Goal: Task Accomplishment & Management: Complete application form

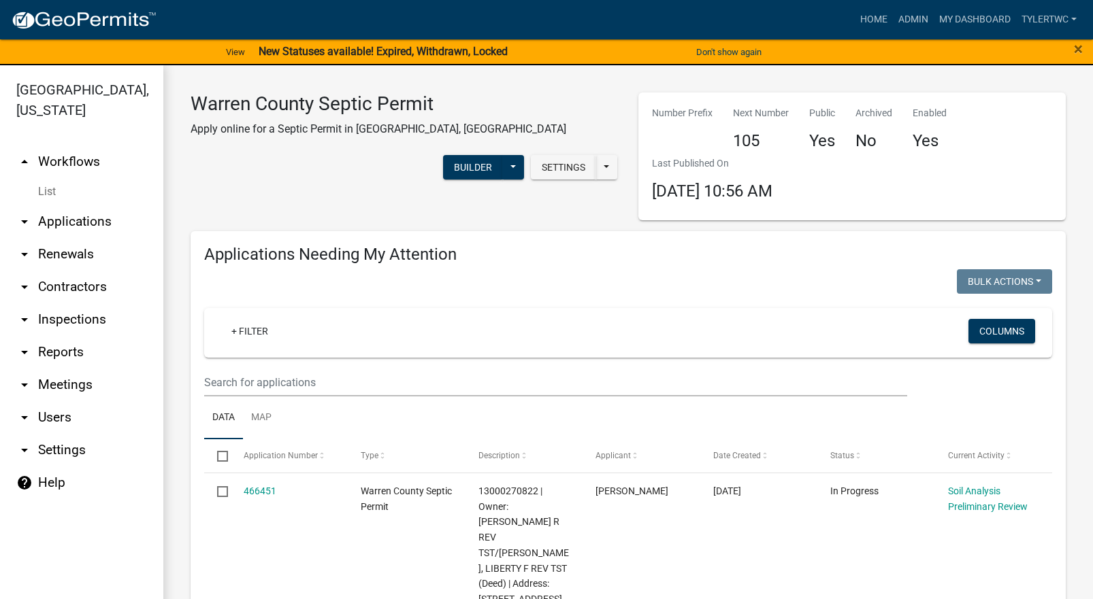
select select "2: 50"
select select "3: 100"
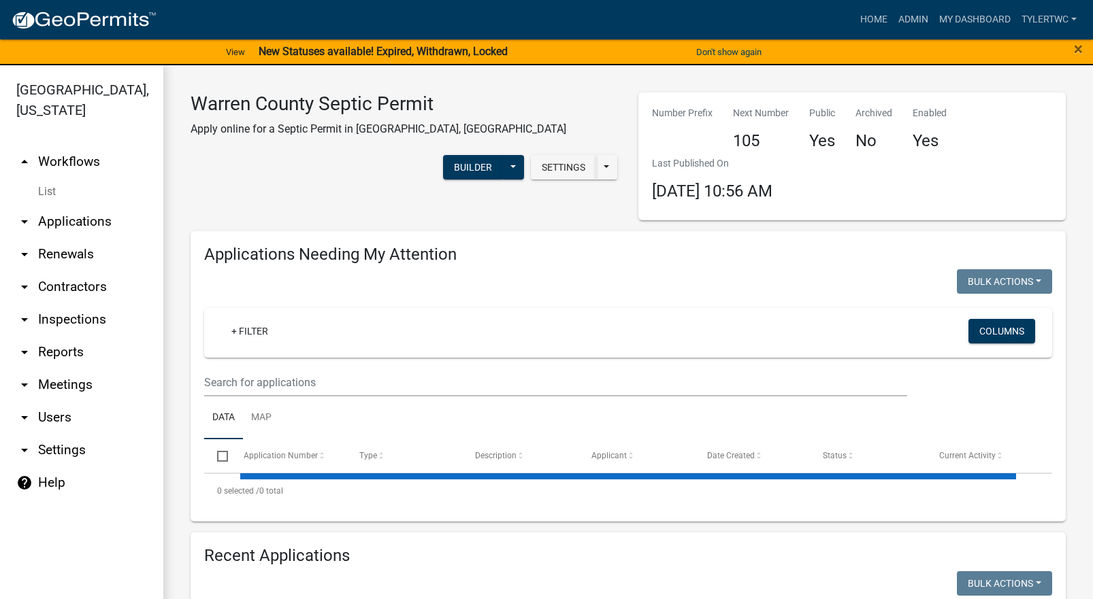
select select "2: 50"
select select "3: 100"
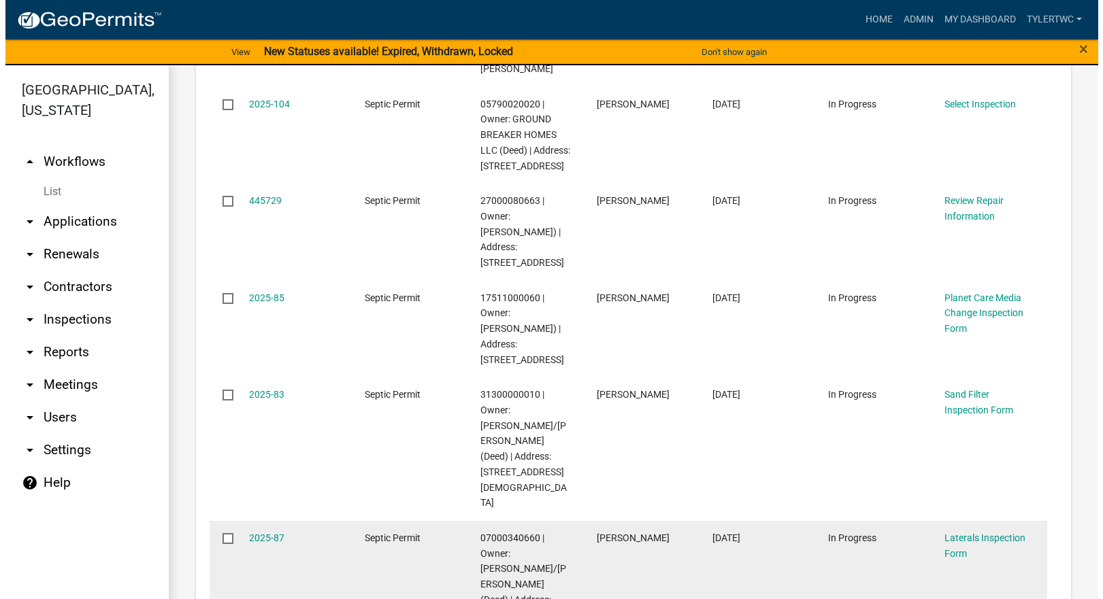
scroll to position [1587, 0]
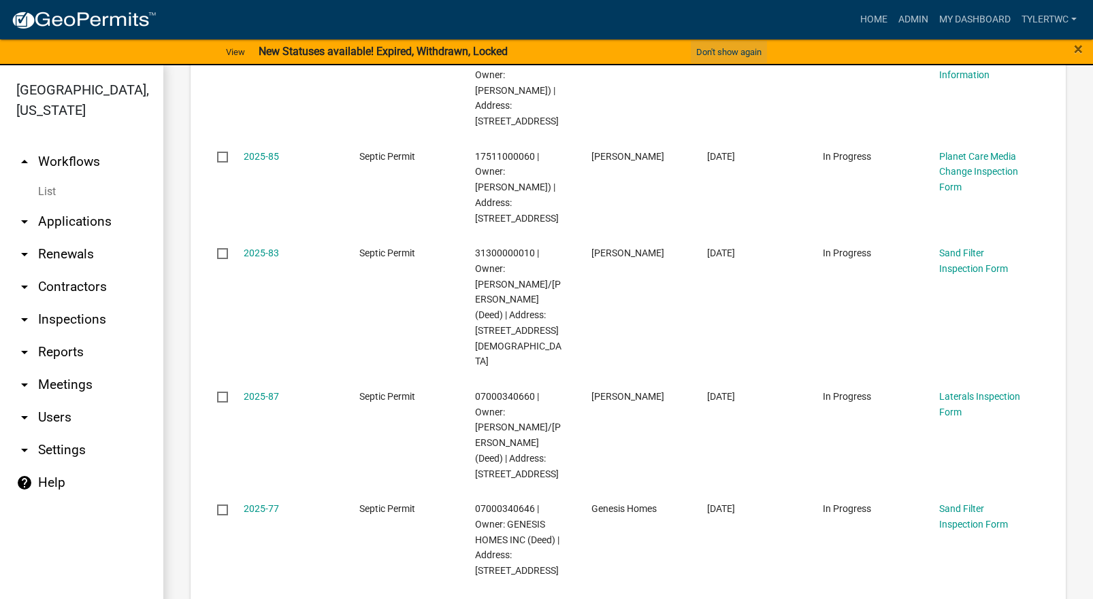
click at [726, 52] on button "Don't show again" at bounding box center [729, 52] width 76 height 22
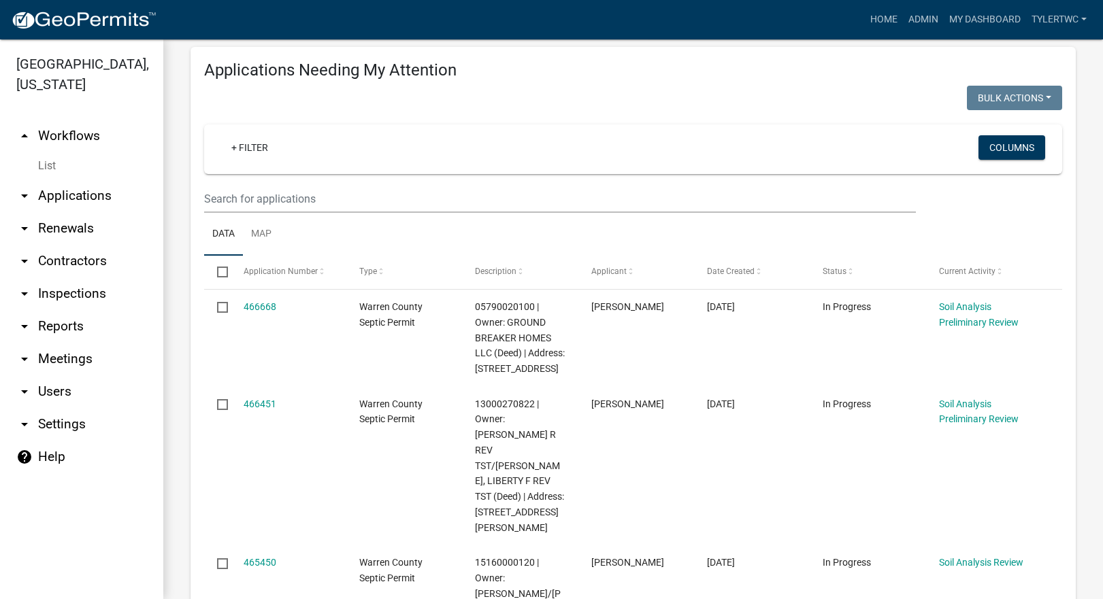
scroll to position [318, 0]
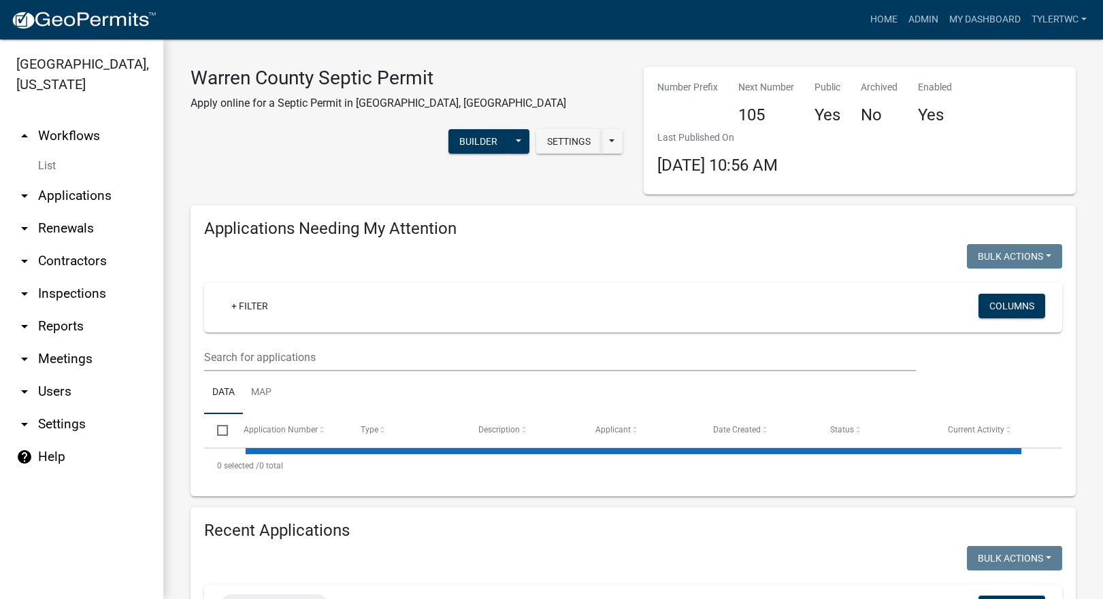
select select "2: 50"
select select "3: 100"
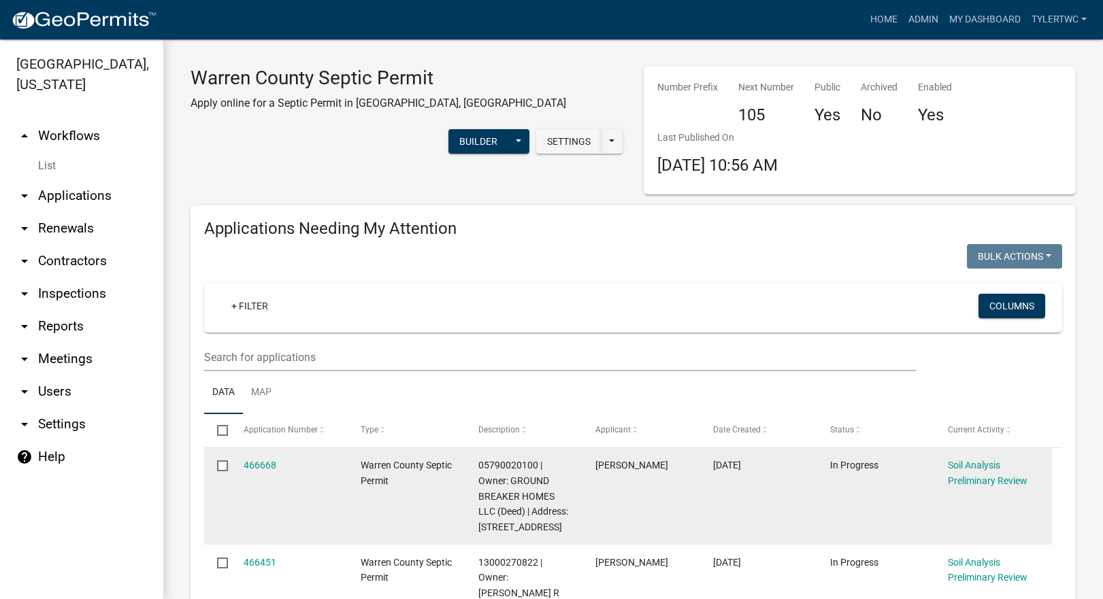
click at [262, 455] on datatable-body-cell "466668" at bounding box center [289, 496] width 118 height 97
click at [263, 465] on link "466668" at bounding box center [260, 465] width 33 height 11
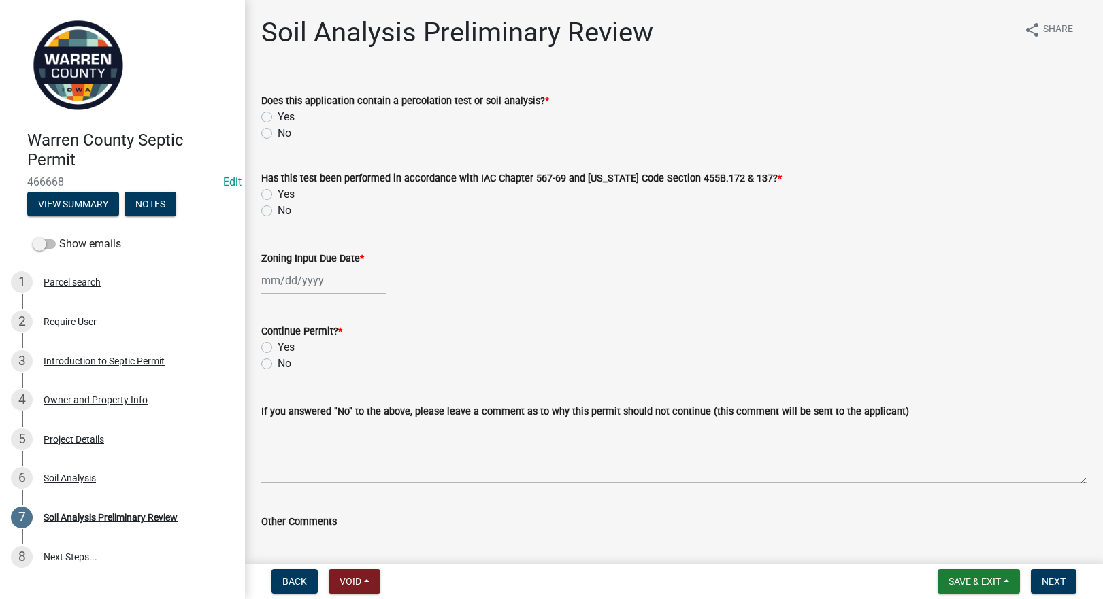
click at [278, 116] on label "Yes" at bounding box center [286, 117] width 17 height 16
click at [278, 116] on input "Yes" at bounding box center [282, 113] width 9 height 9
radio input "true"
click at [278, 193] on label "Yes" at bounding box center [286, 194] width 17 height 16
click at [278, 193] on input "Yes" at bounding box center [282, 190] width 9 height 9
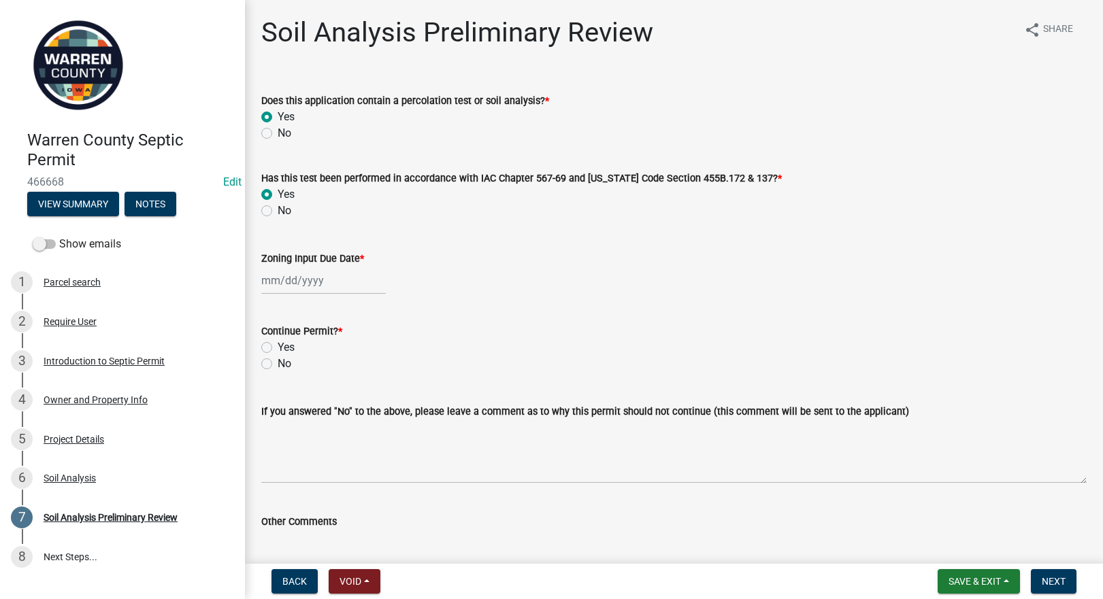
radio input "true"
click at [280, 282] on div at bounding box center [323, 281] width 125 height 28
select select "8"
select select "2025"
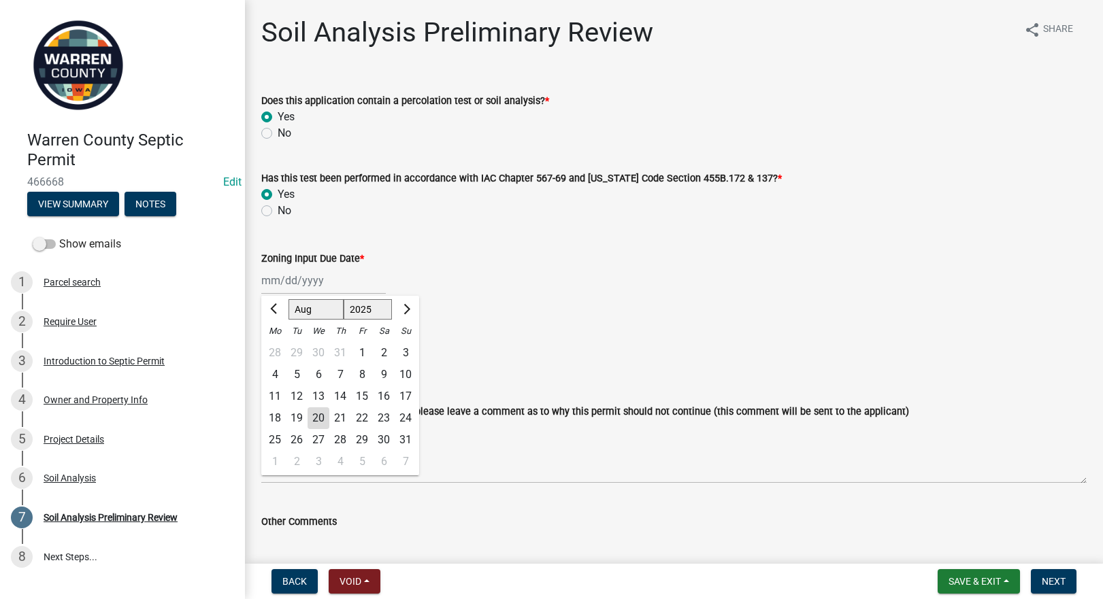
click at [319, 418] on div "20" at bounding box center [319, 419] width 22 height 22
type input "[DATE]"
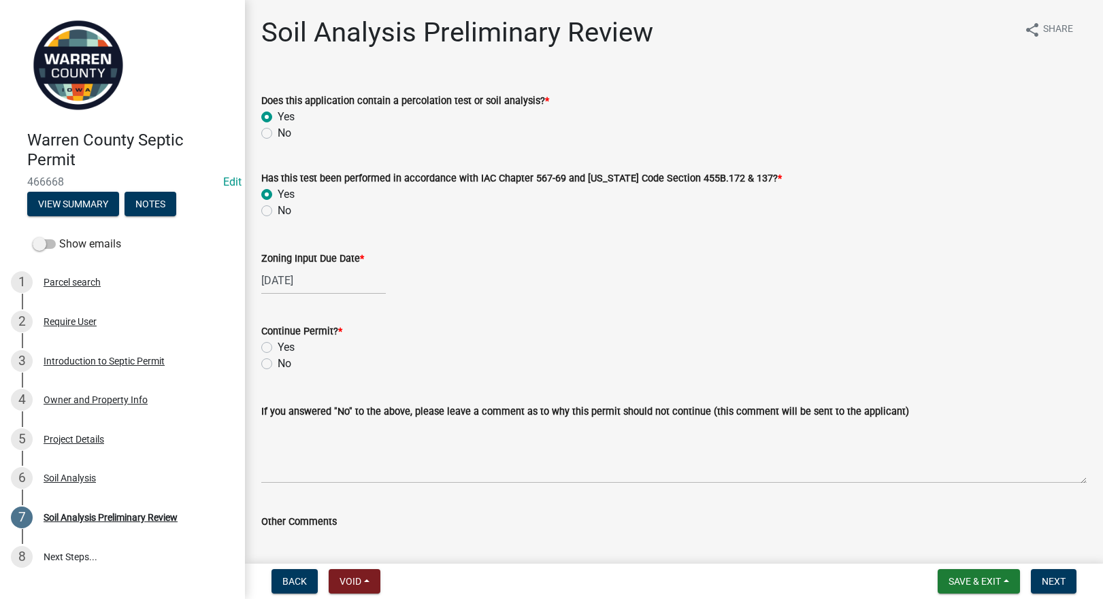
click at [278, 344] on label "Yes" at bounding box center [286, 348] width 17 height 16
click at [278, 344] on input "Yes" at bounding box center [282, 344] width 9 height 9
radio input "true"
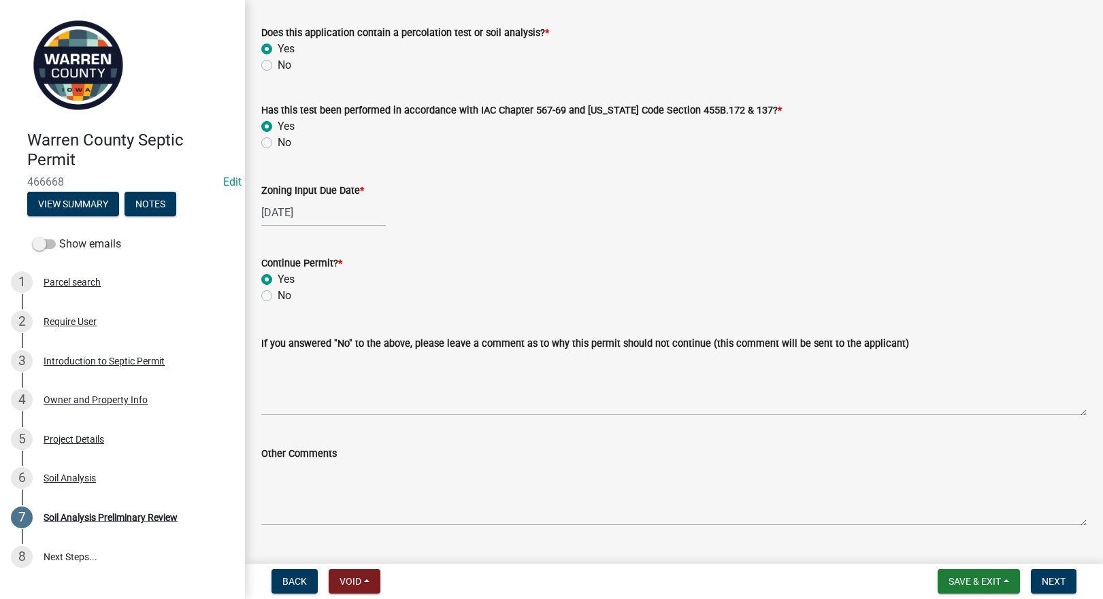
scroll to position [99, 0]
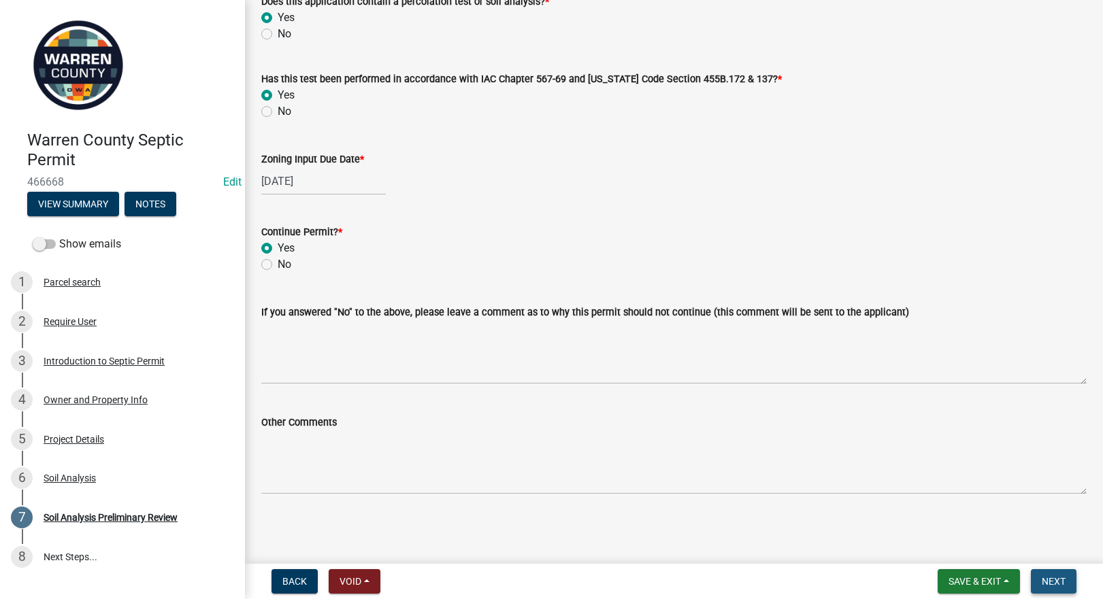
click at [1055, 576] on span "Next" at bounding box center [1054, 581] width 24 height 11
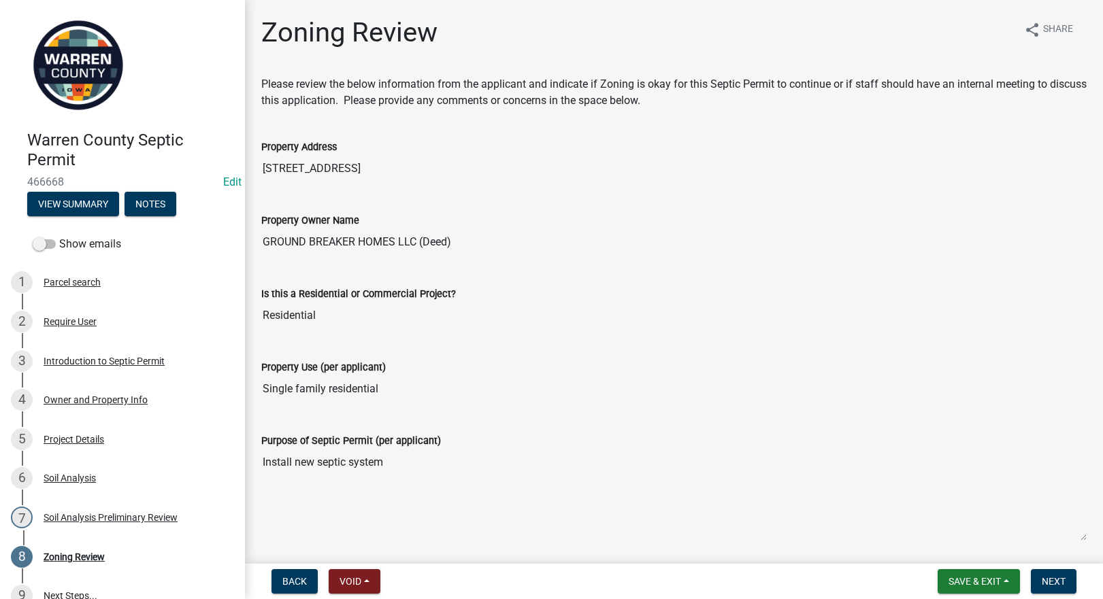
scroll to position [420, 0]
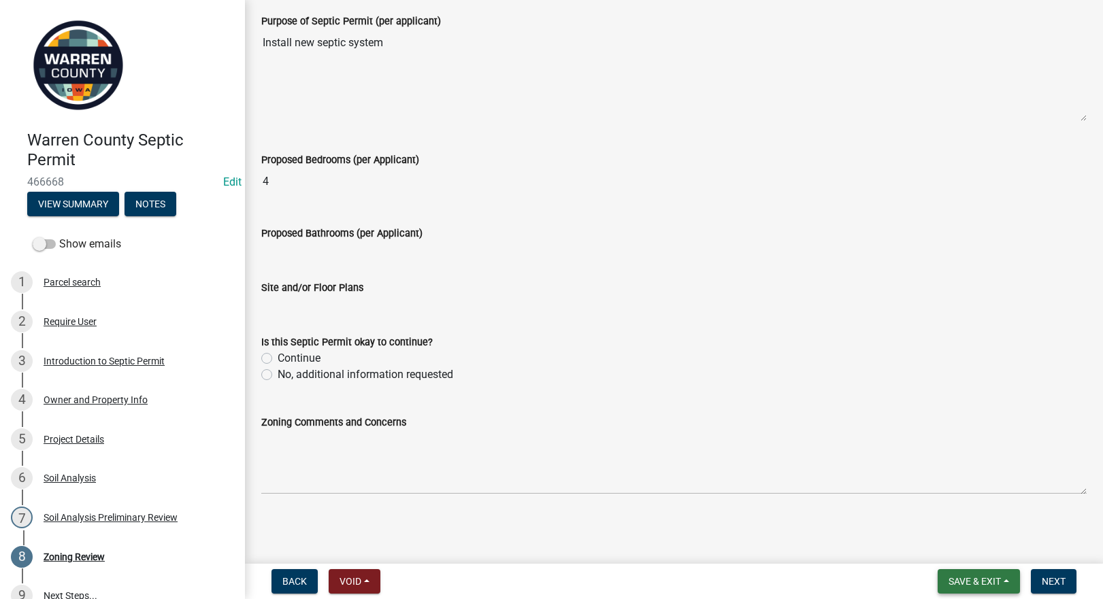
click at [967, 583] on span "Save & Exit" at bounding box center [975, 581] width 52 height 11
click at [952, 542] on button "Save & Exit" at bounding box center [965, 546] width 109 height 33
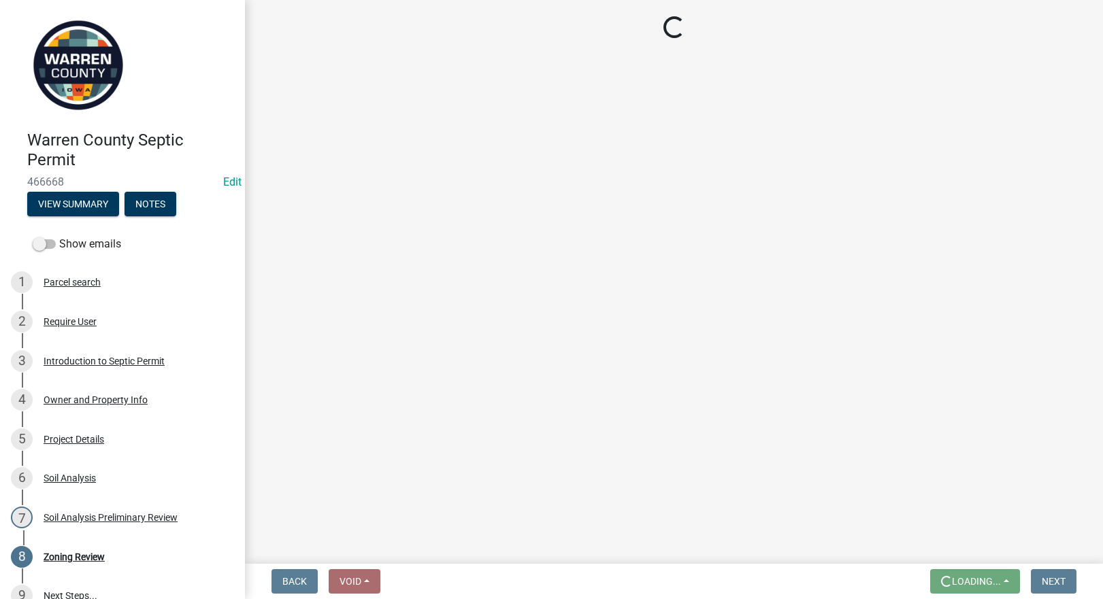
scroll to position [0, 0]
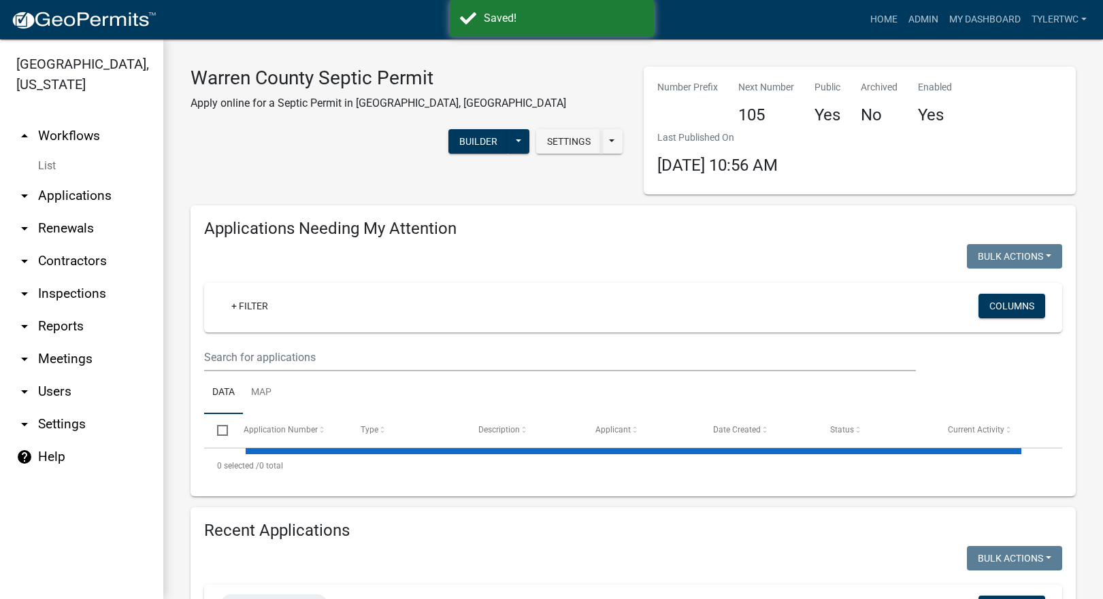
select select "2: 50"
select select "3: 100"
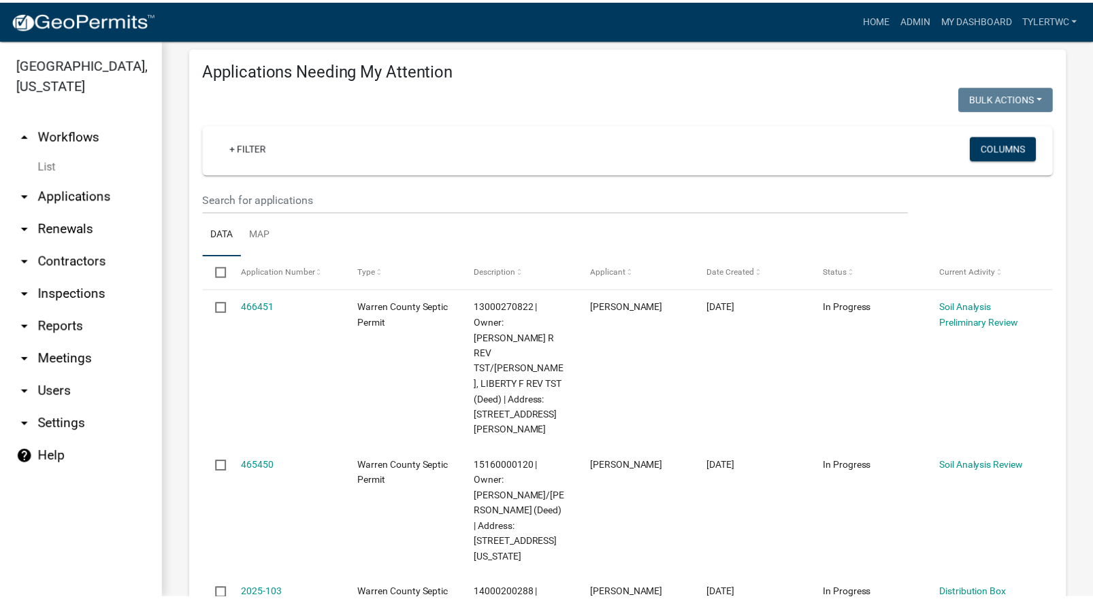
scroll to position [318, 0]
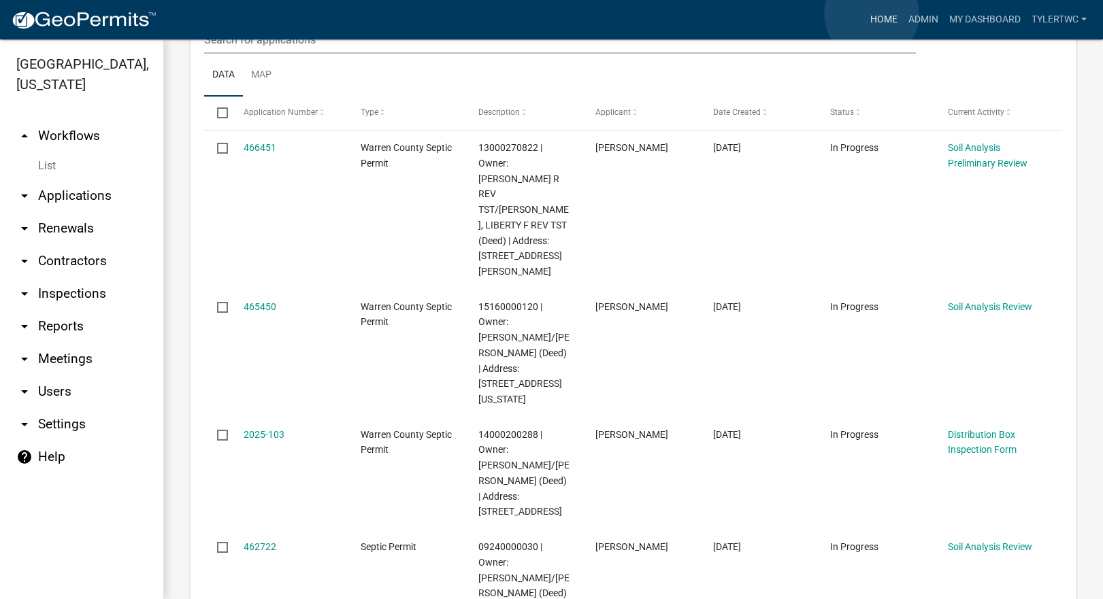
click at [872, 14] on link "Home" at bounding box center [884, 20] width 38 height 26
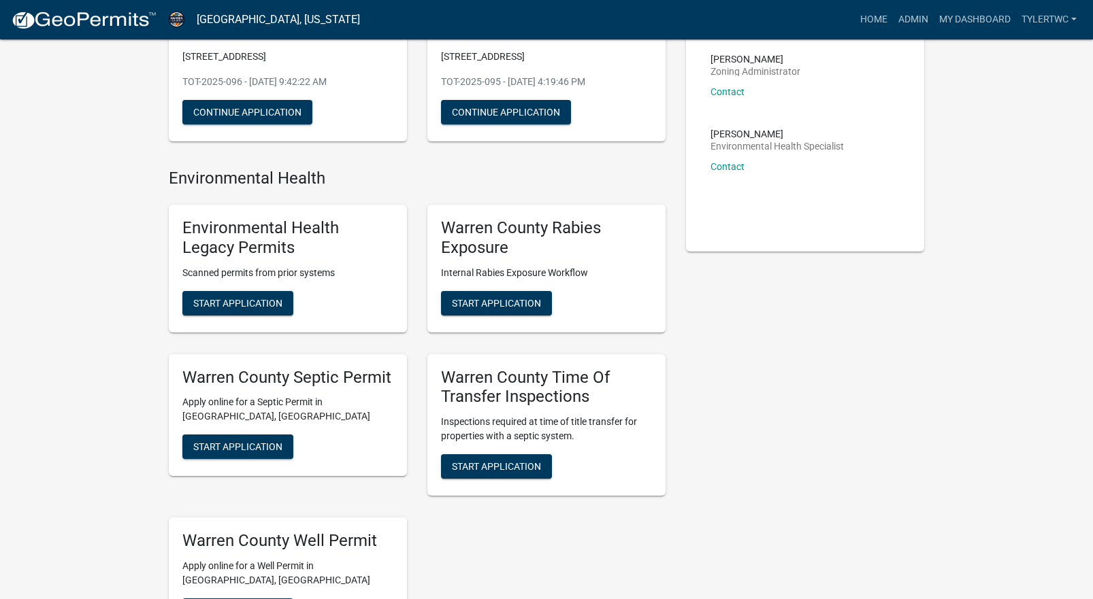
scroll to position [318, 0]
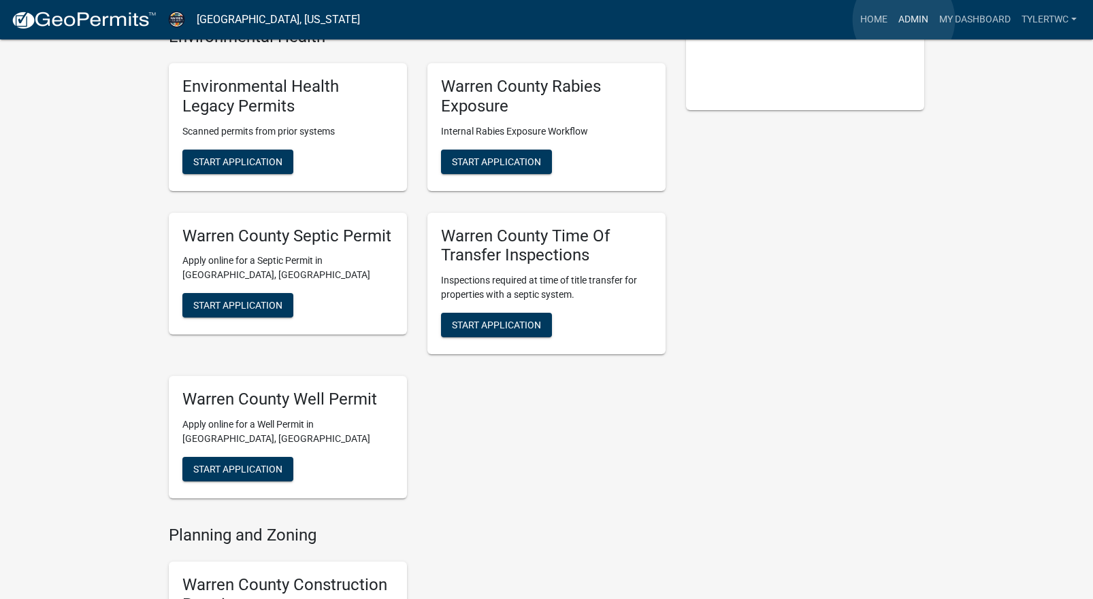
click at [904, 20] on link "Admin" at bounding box center [913, 20] width 41 height 26
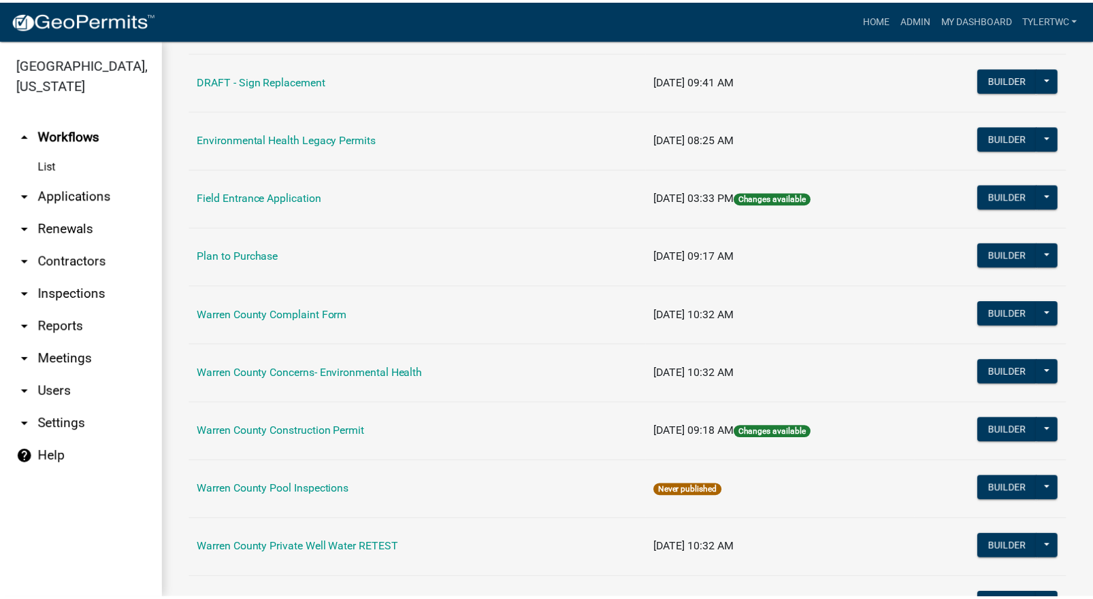
scroll to position [844, 0]
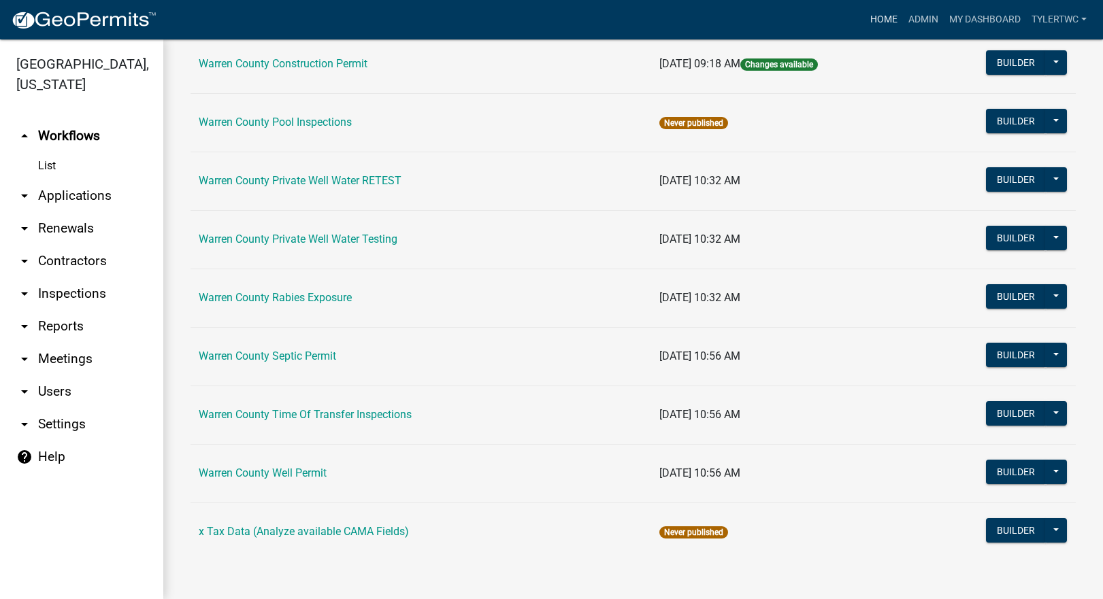
click at [888, 16] on link "Home" at bounding box center [884, 20] width 38 height 26
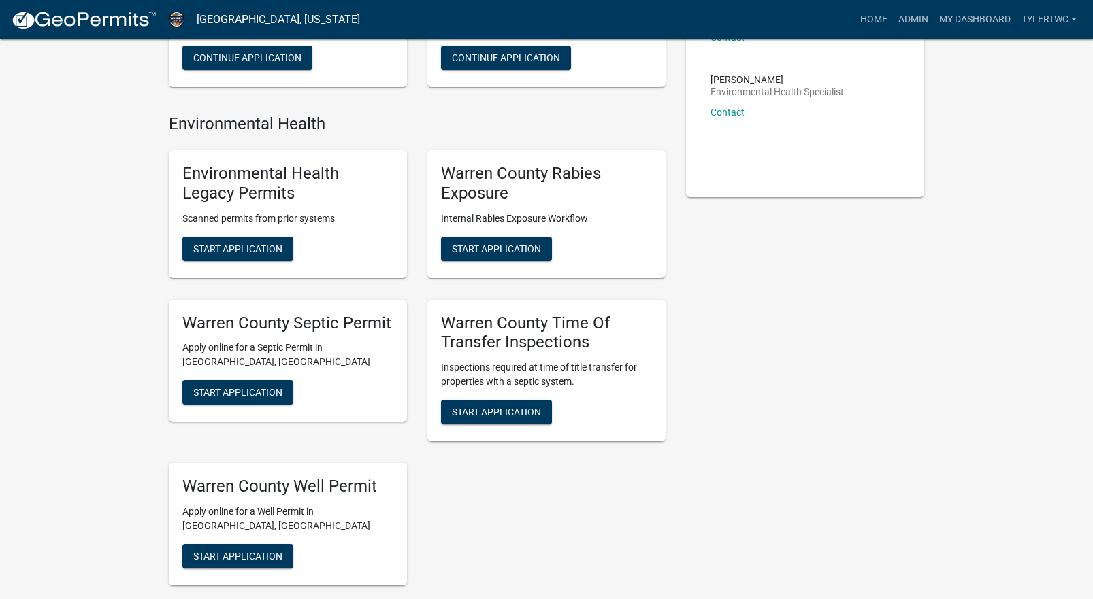
scroll to position [318, 0]
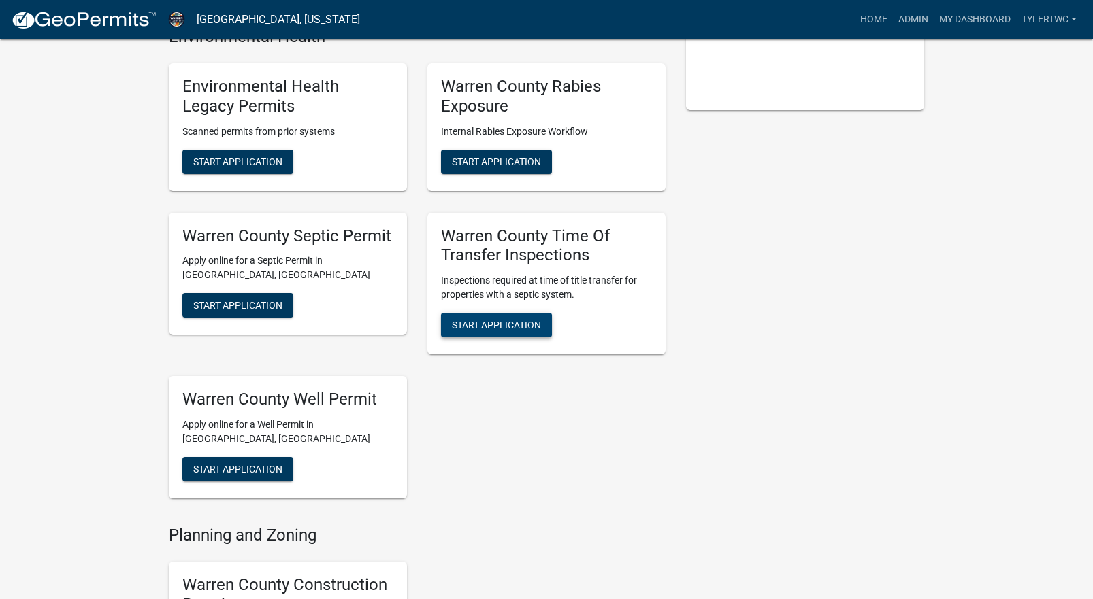
click at [499, 323] on span "Start Application" at bounding box center [496, 325] width 89 height 11
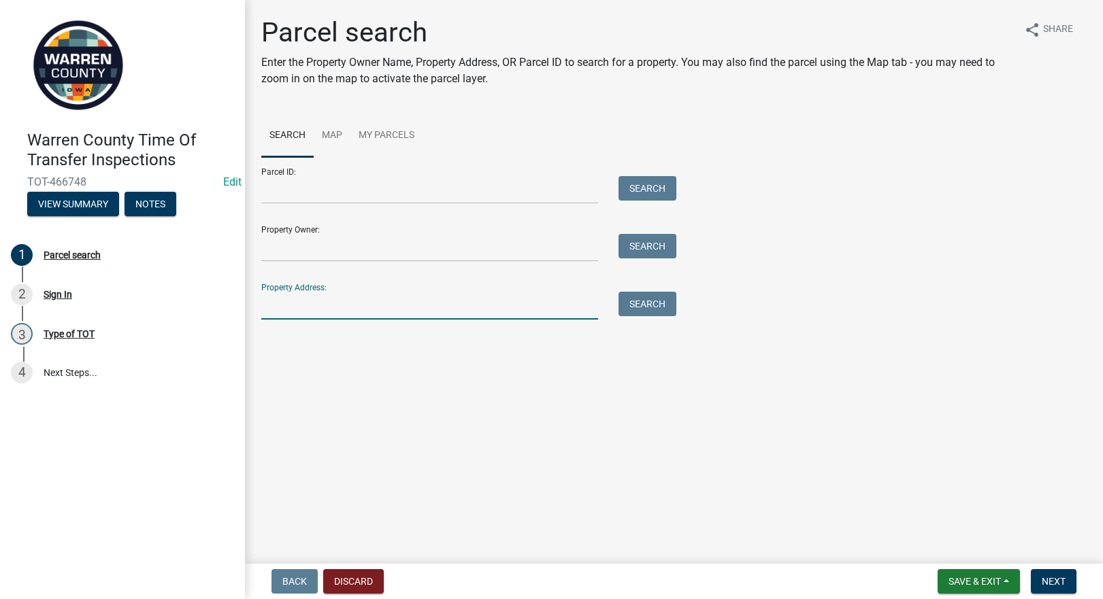
click at [447, 316] on input "Property Address:" at bounding box center [429, 306] width 337 height 28
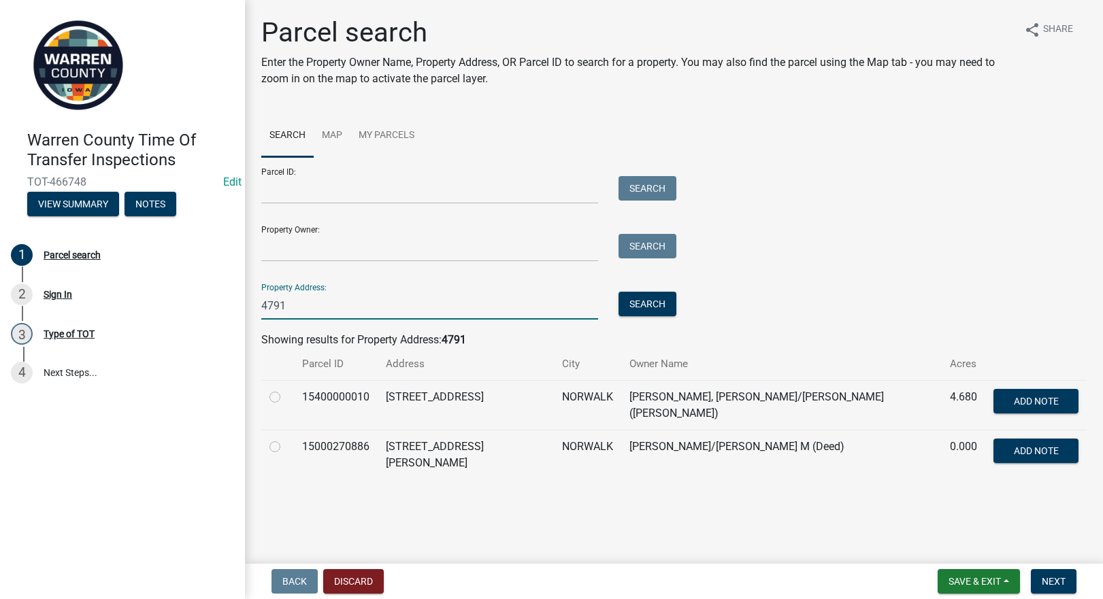
type input "4791"
click at [286, 439] on label at bounding box center [286, 439] width 0 height 0
click at [286, 446] on input "radio" at bounding box center [290, 443] width 9 height 9
radio input "true"
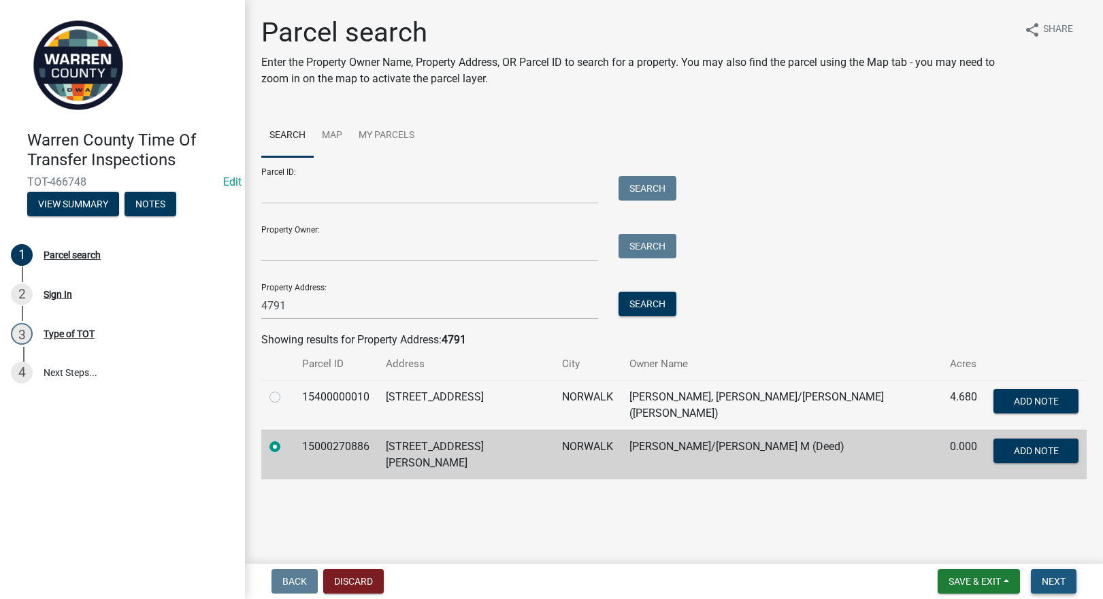
click at [1041, 578] on button "Next" at bounding box center [1054, 582] width 46 height 24
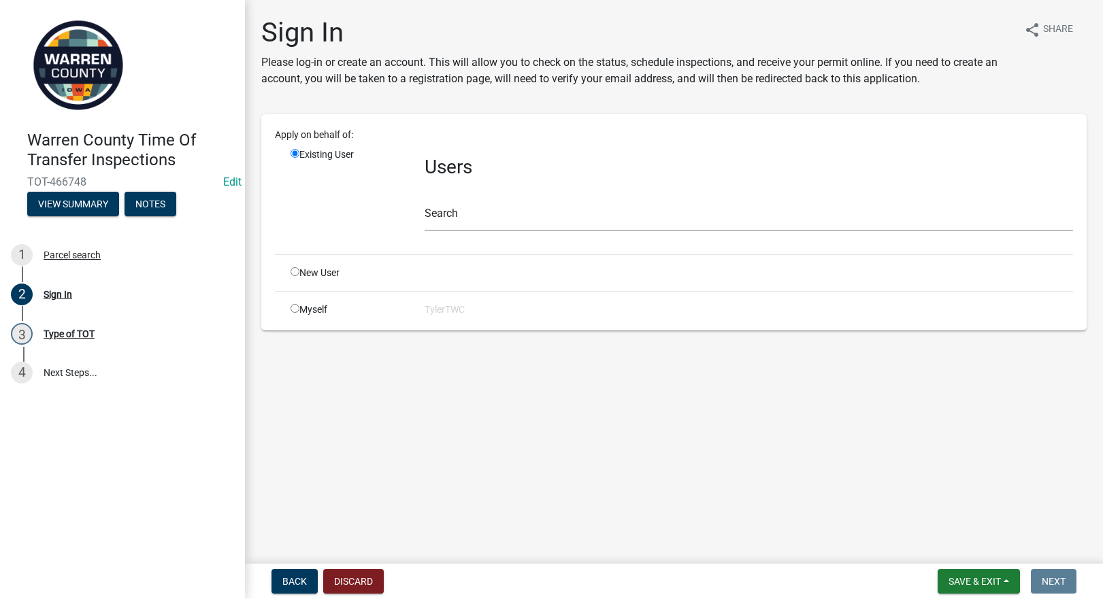
drag, startPoint x: 291, startPoint y: 308, endPoint x: 471, endPoint y: 376, distance: 192.5
click at [291, 308] on input "radio" at bounding box center [295, 308] width 9 height 9
radio input "true"
radio input "false"
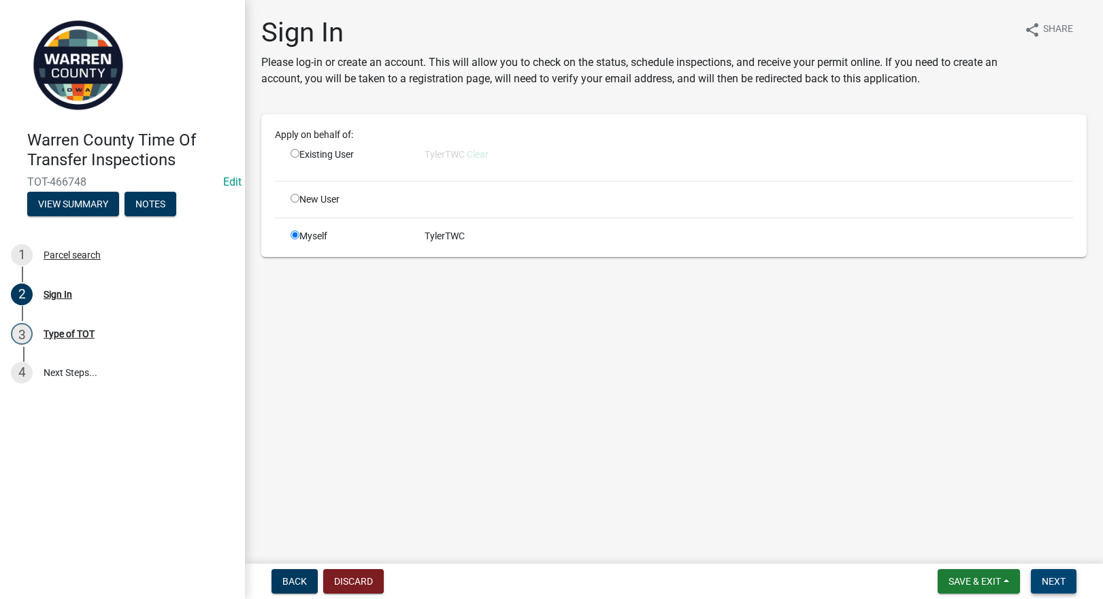
click at [1061, 585] on span "Next" at bounding box center [1054, 581] width 24 height 11
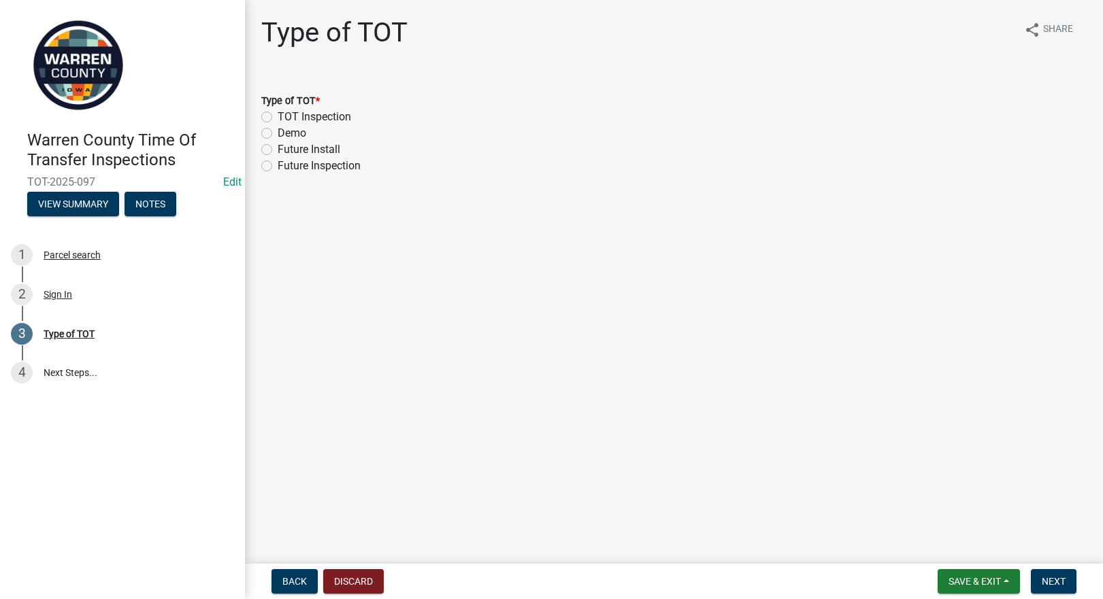
click at [278, 114] on label "TOT Inspection" at bounding box center [314, 117] width 73 height 16
click at [278, 114] on input "TOT Inspection" at bounding box center [282, 113] width 9 height 9
radio input "true"
click at [1040, 576] on button "Next" at bounding box center [1054, 582] width 46 height 24
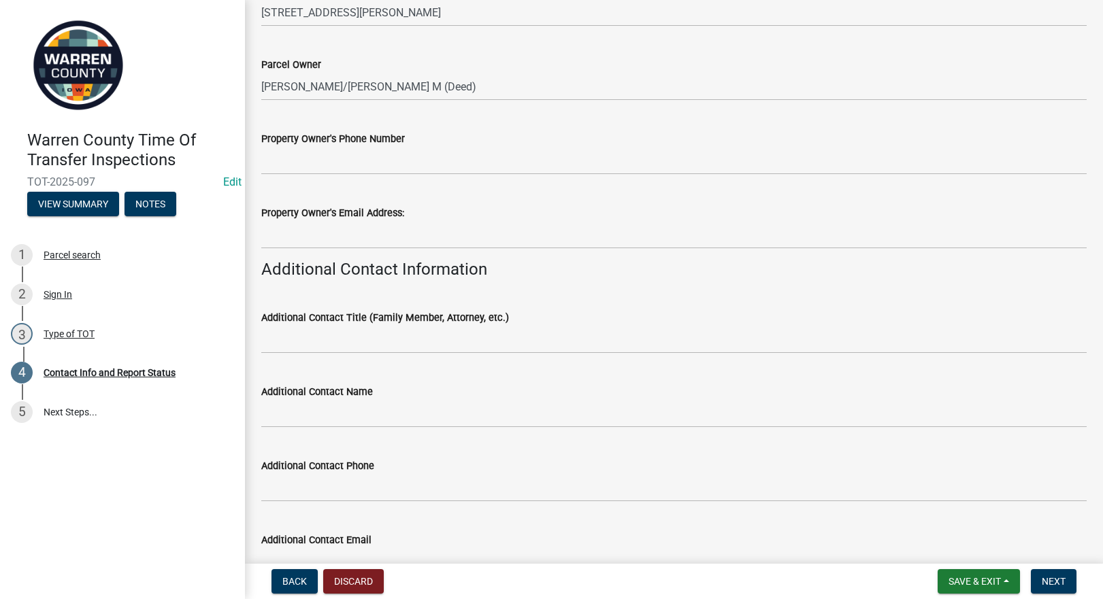
scroll to position [159, 0]
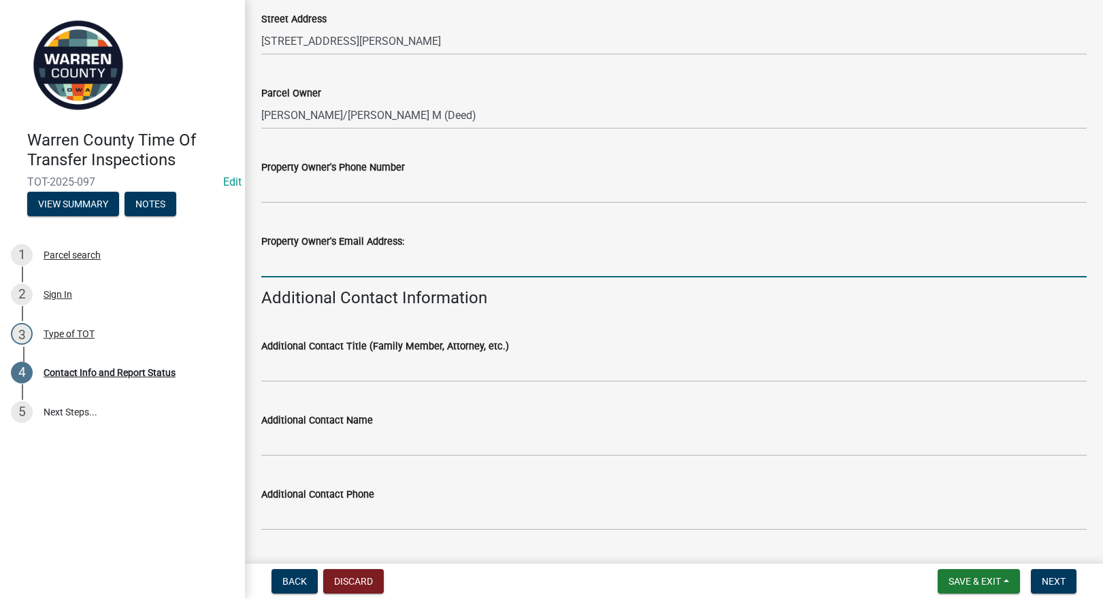
click at [335, 262] on input "Property Owner's Email Address:" at bounding box center [673, 264] width 825 height 28
paste input "[EMAIL_ADDRESS][DOMAIN_NAME]"
type input "[EMAIL_ADDRESS][DOMAIN_NAME]"
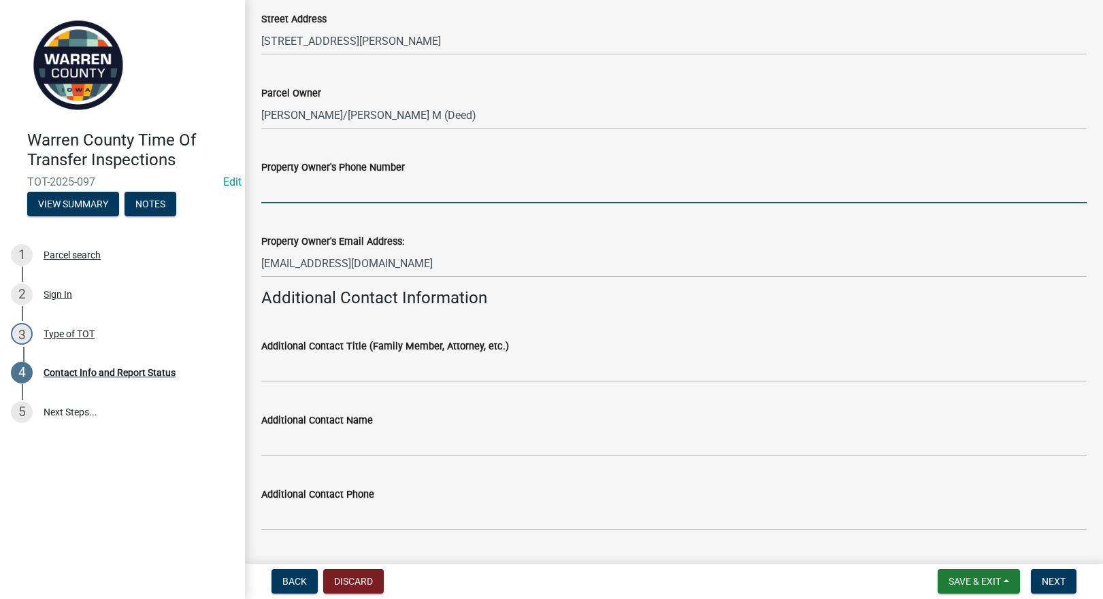
click at [320, 193] on input "Property Owner's Phone Number" at bounding box center [673, 190] width 825 height 28
paste input "[PHONE_NUMBER]"
type input "[PHONE_NUMBER]"
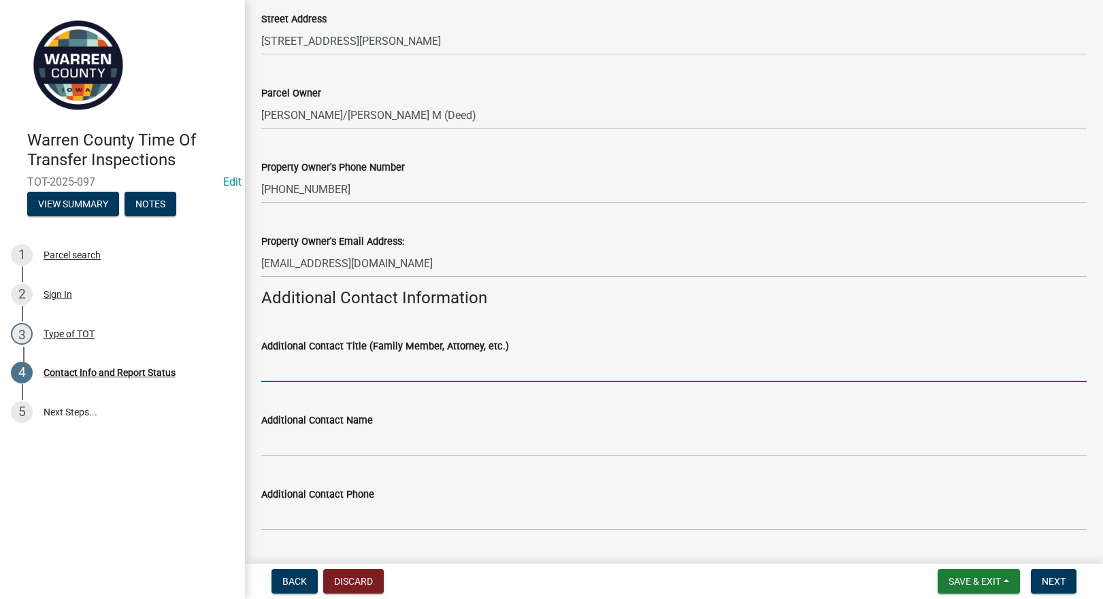
click at [365, 365] on input "Additional Contact Title (Family Member, Attorney, etc.)" at bounding box center [673, 369] width 825 height 28
type input "Realtor"
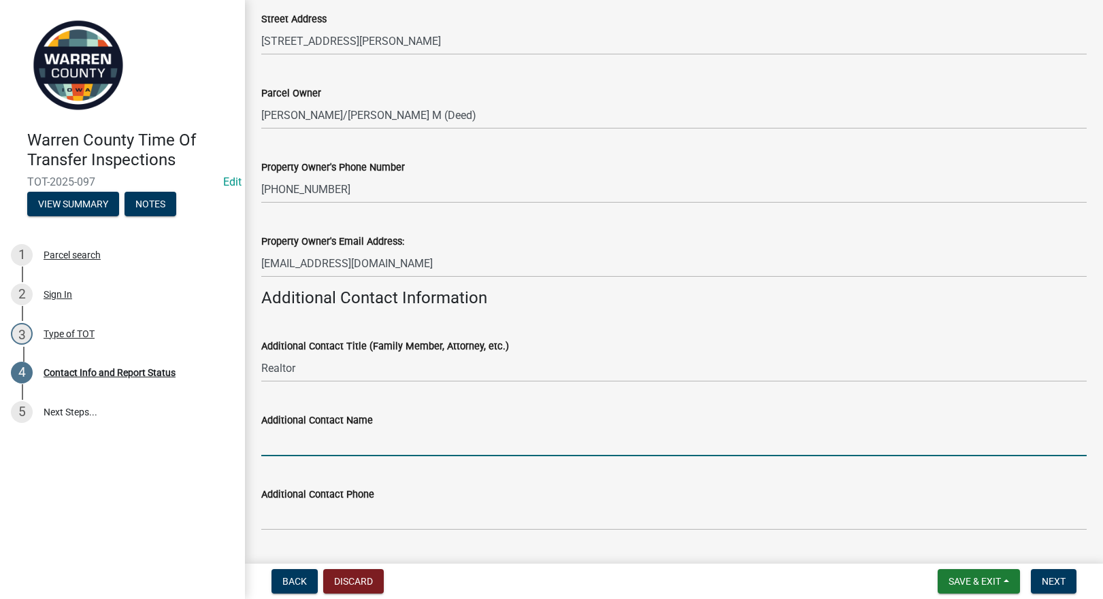
click at [312, 437] on input "Additional Contact Name" at bounding box center [673, 443] width 825 height 28
type input "[PERSON_NAME]"
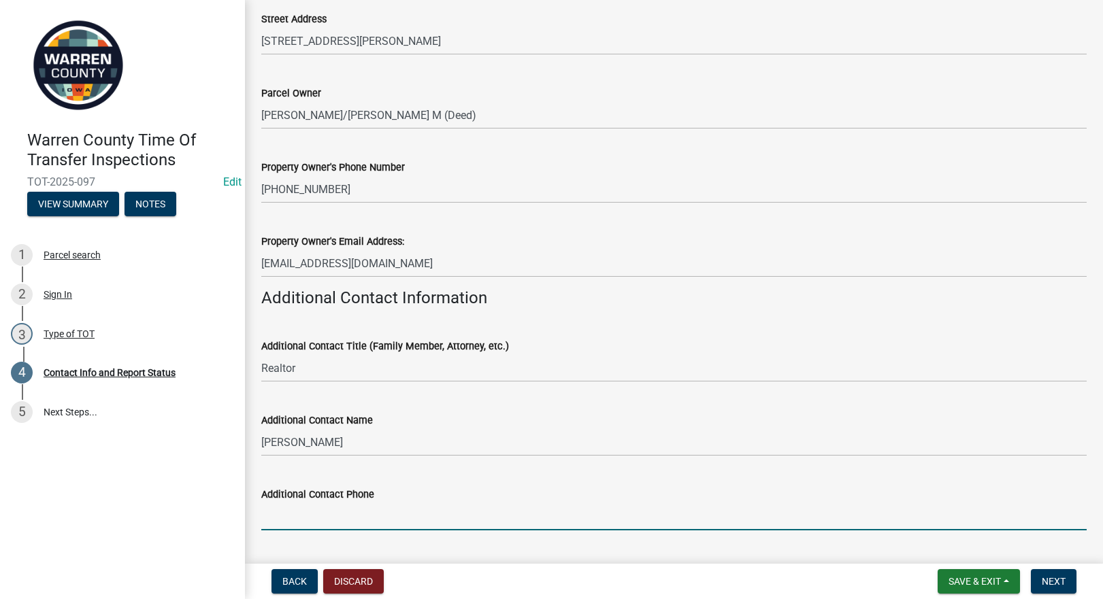
scroll to position [470, 0]
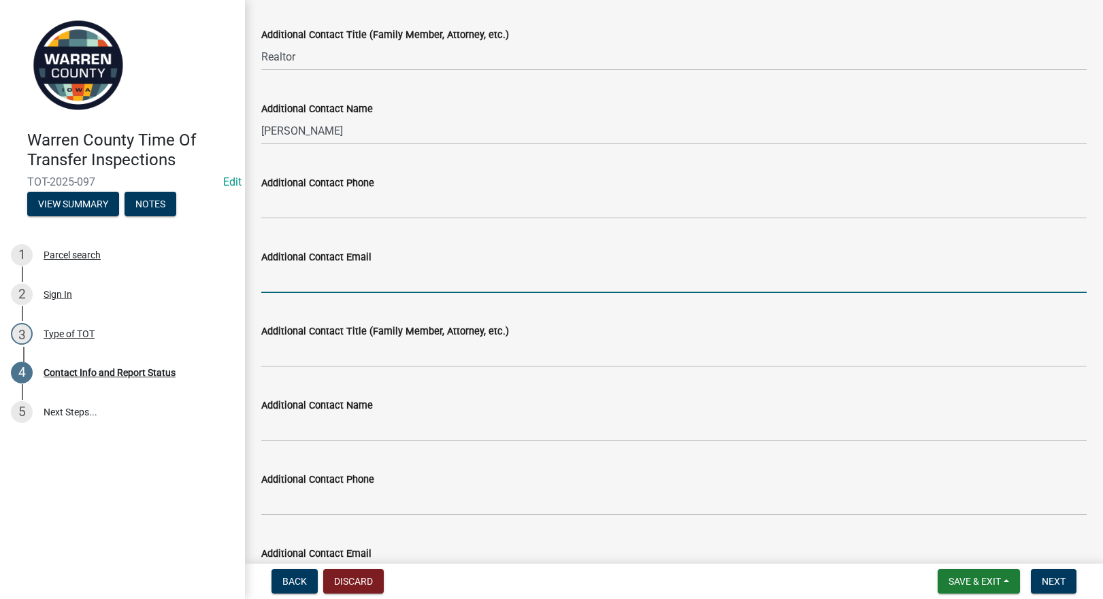
paste input "[EMAIL_ADDRESS][DOMAIN_NAME]"
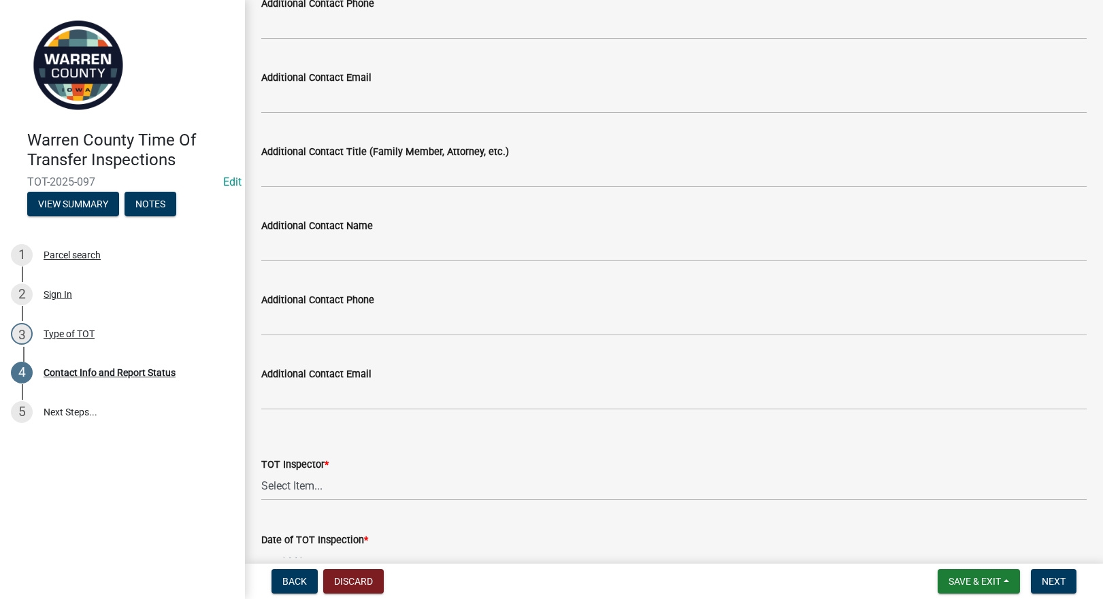
scroll to position [1264, 0]
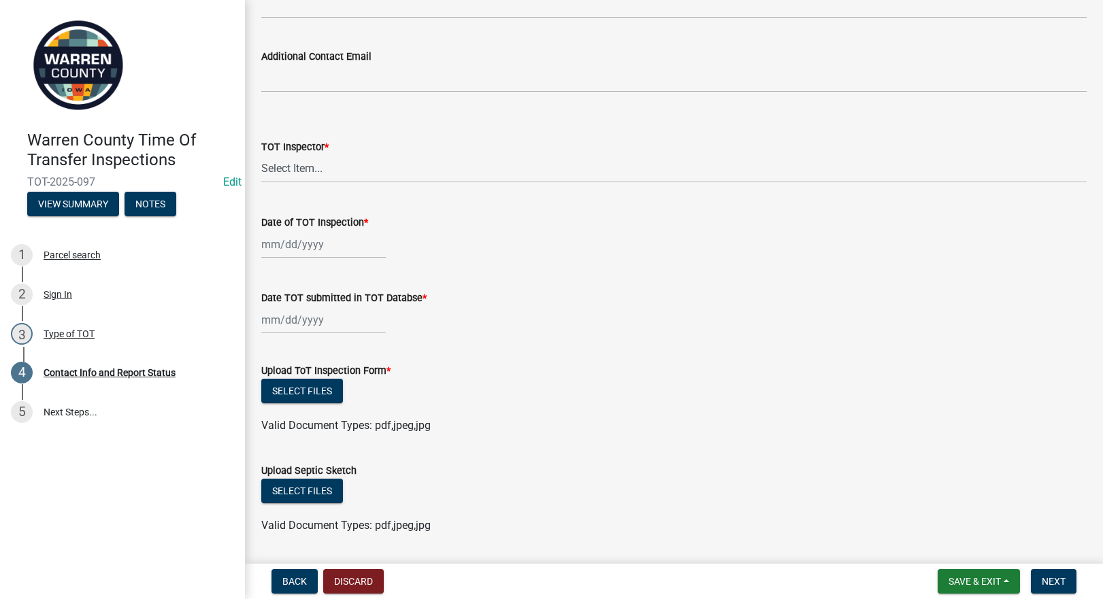
type input "[EMAIL_ADDRESS][DOMAIN_NAME]"
click at [305, 163] on select "Select Item... [PERSON_NAME] #13190 [PERSON_NAME] #8479 [PERSON_NAME] #2007 [PE…" at bounding box center [673, 169] width 825 height 28
click at [261, 155] on select "Select Item... [PERSON_NAME] #13190 [PERSON_NAME] #8479 [PERSON_NAME] #2007 [PE…" at bounding box center [673, 169] width 825 height 28
select select "bb0a5943-fbd2-4dc2-be90-36d1aa9a9032"
select select "8"
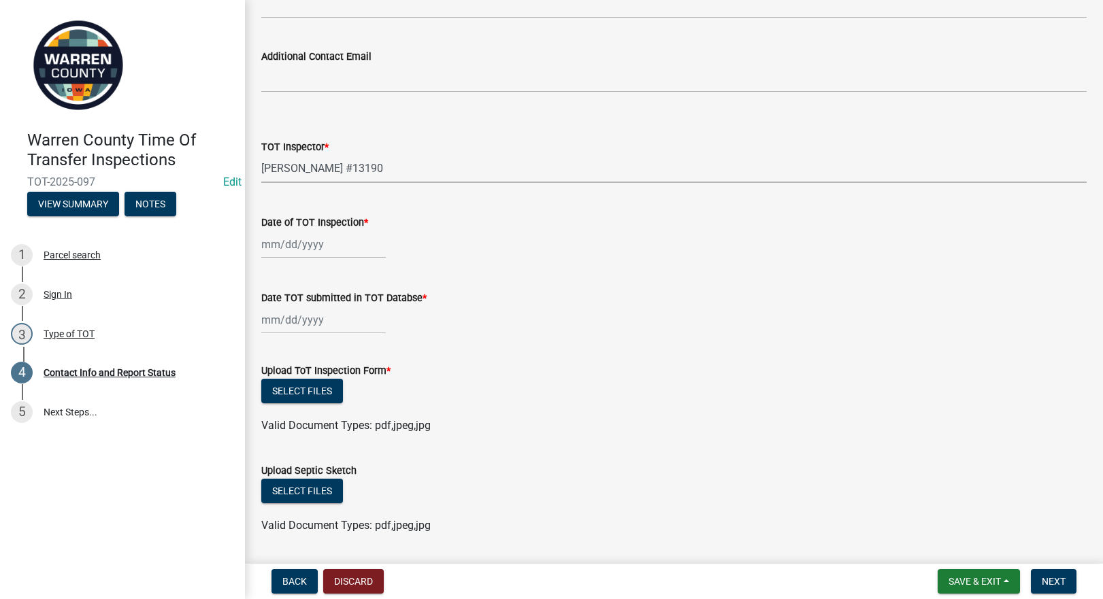
select select "2025"
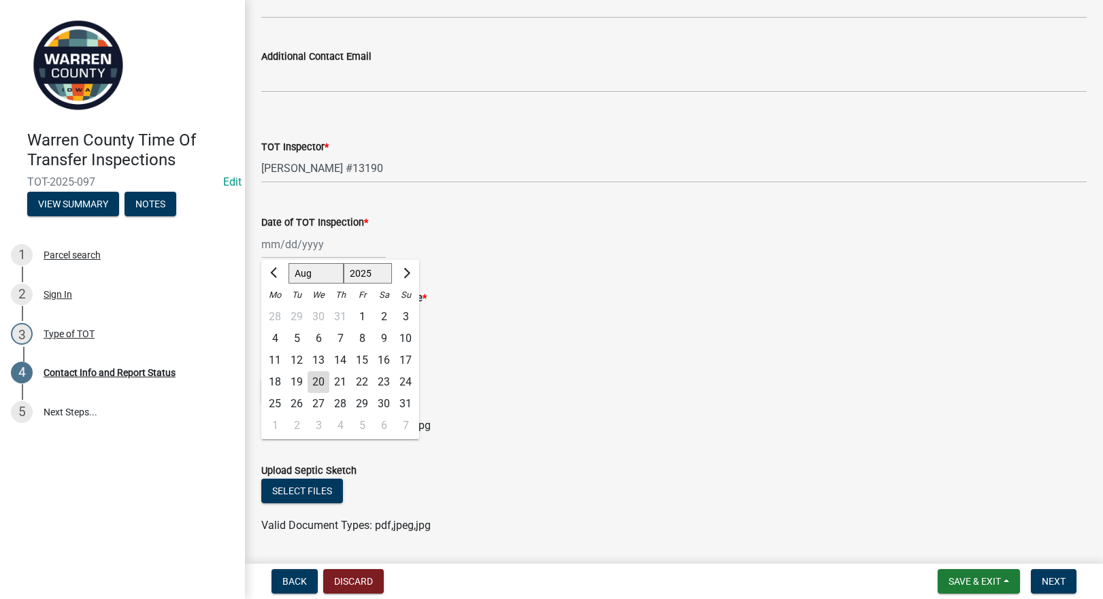
click at [295, 246] on div "[PERSON_NAME] Feb Mar Apr [PERSON_NAME][DATE] Oct Nov [DATE] 1526 1527 1528 152…" at bounding box center [323, 245] width 125 height 28
click at [293, 359] on div "12" at bounding box center [297, 361] width 22 height 22
type input "[DATE]"
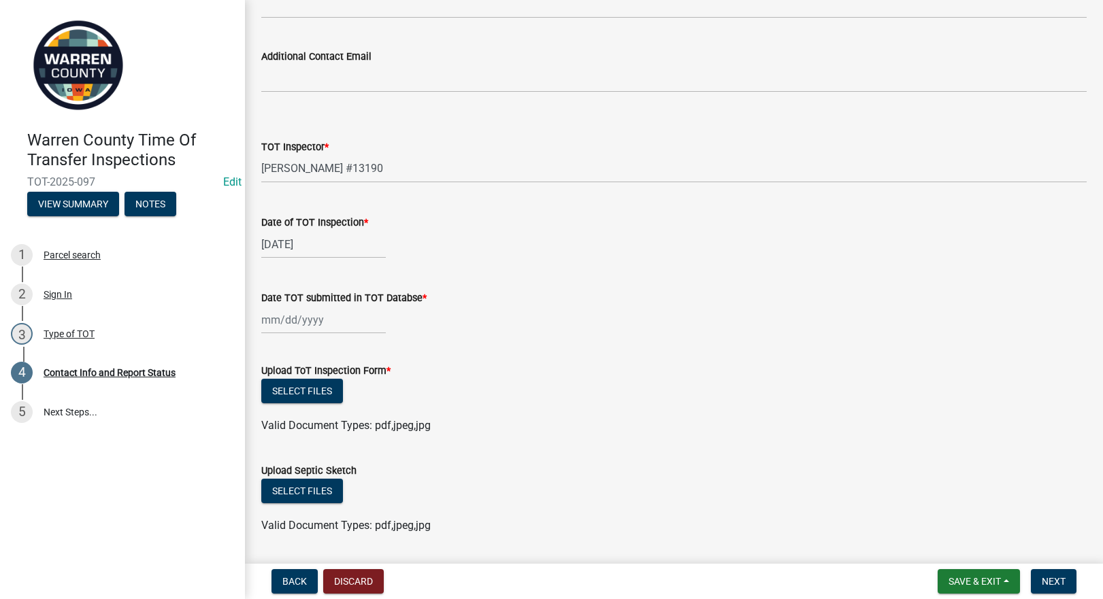
select select "8"
select select "2025"
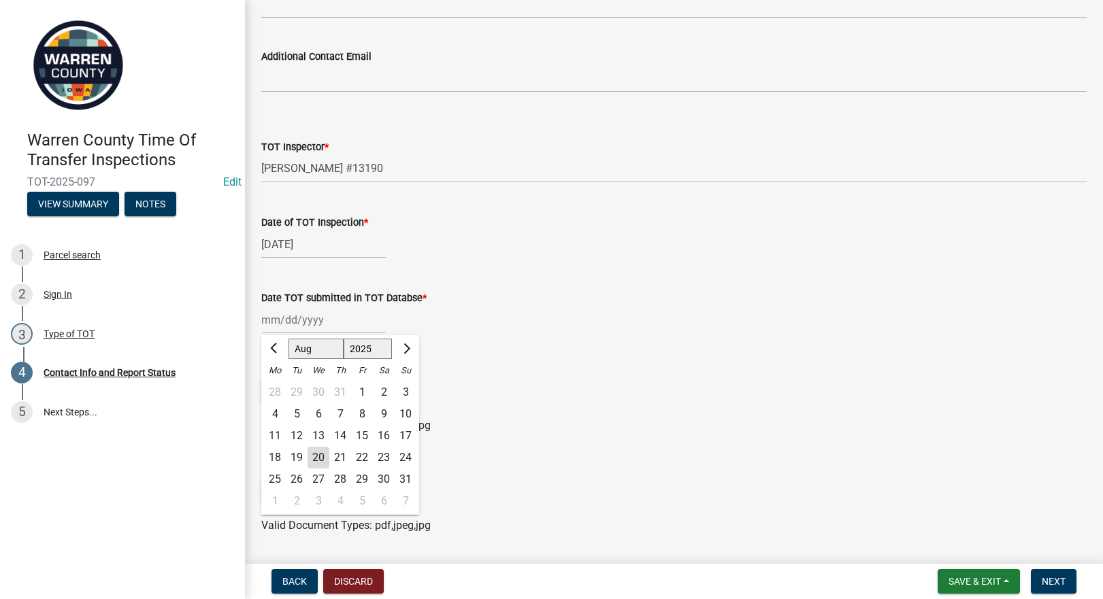
click at [305, 316] on div "[PERSON_NAME] Feb Mar Apr [PERSON_NAME][DATE] Oct Nov [DATE] 1526 1527 1528 152…" at bounding box center [323, 320] width 125 height 28
click at [318, 454] on div "20" at bounding box center [319, 458] width 22 height 22
type input "[DATE]"
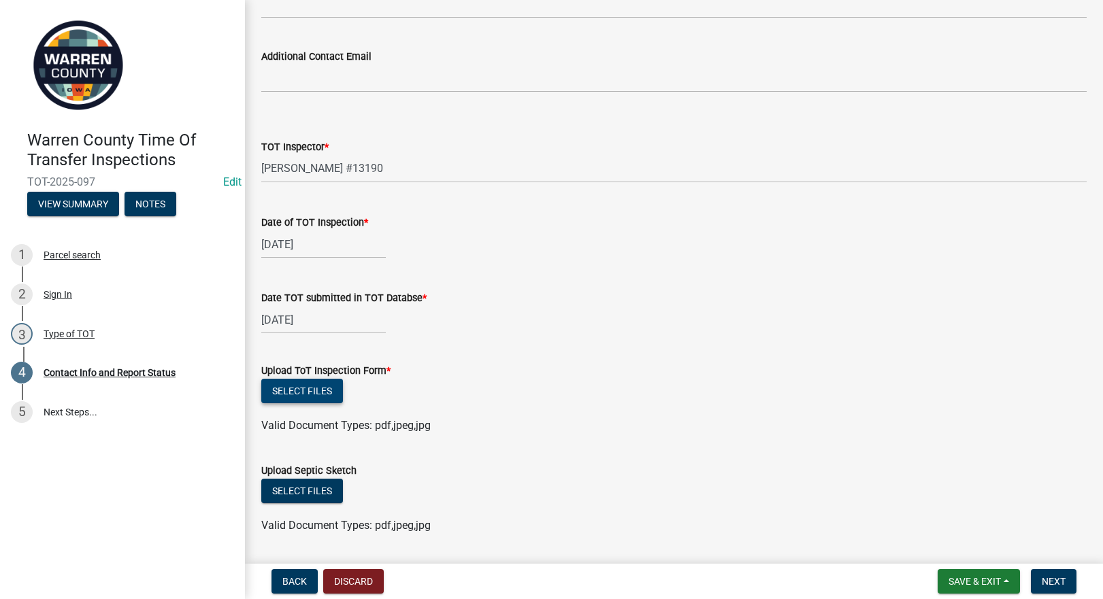
click at [323, 393] on button "Select files" at bounding box center [302, 391] width 82 height 24
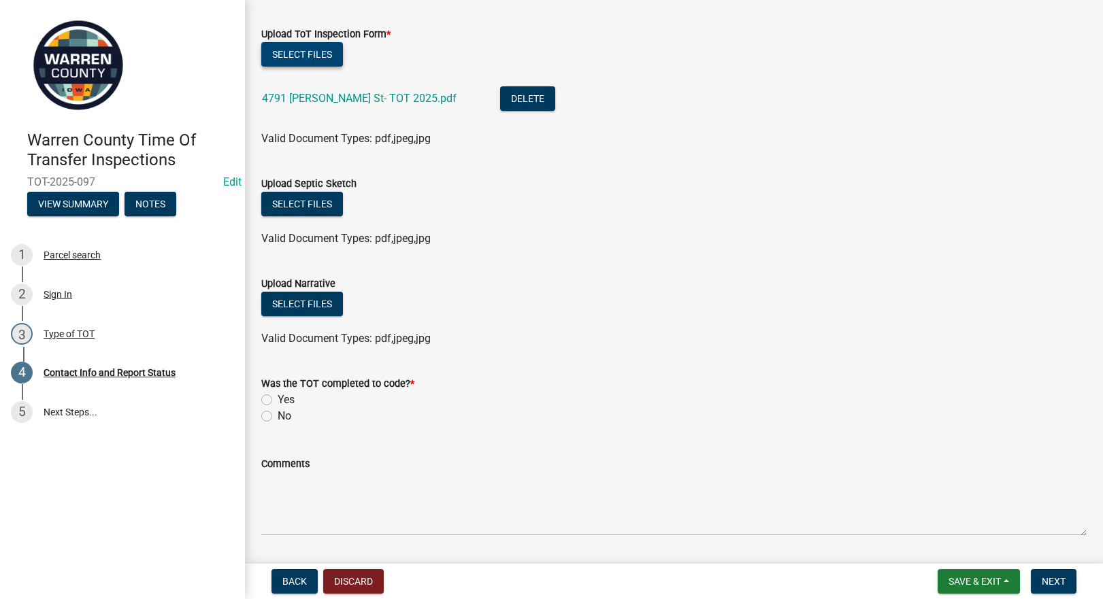
scroll to position [1643, 0]
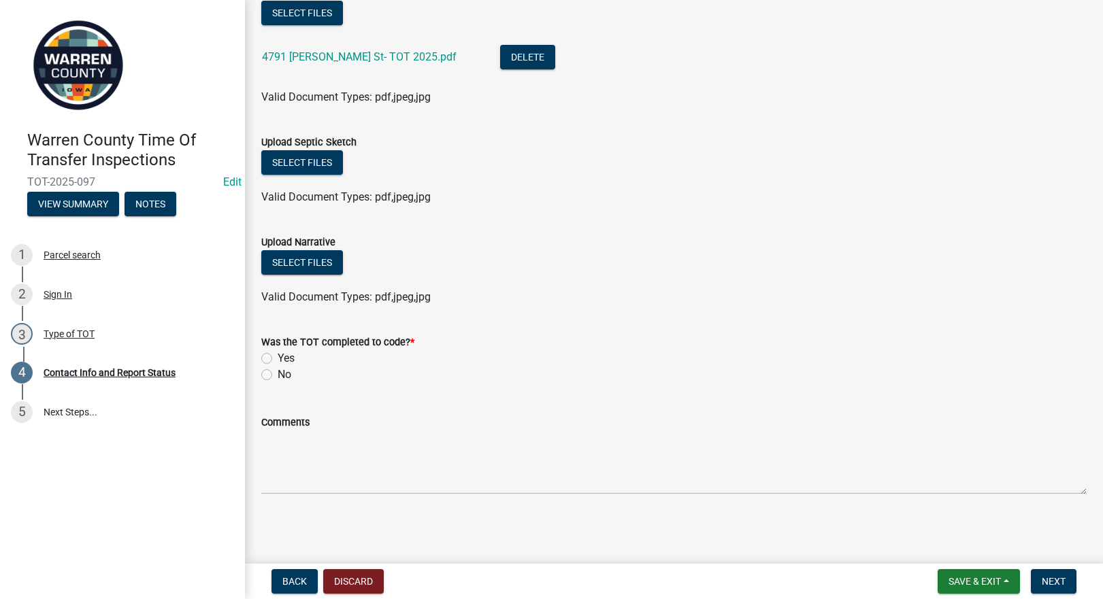
click at [278, 357] on label "Yes" at bounding box center [286, 358] width 17 height 16
click at [278, 357] on input "Yes" at bounding box center [282, 354] width 9 height 9
radio input "true"
click at [1057, 582] on span "Next" at bounding box center [1054, 581] width 24 height 11
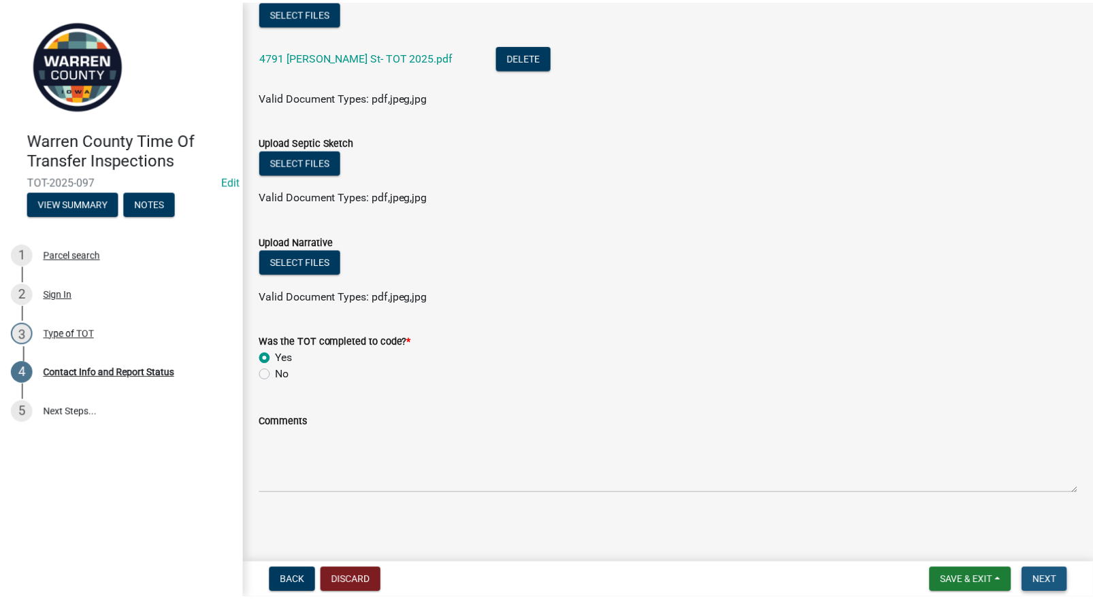
scroll to position [0, 0]
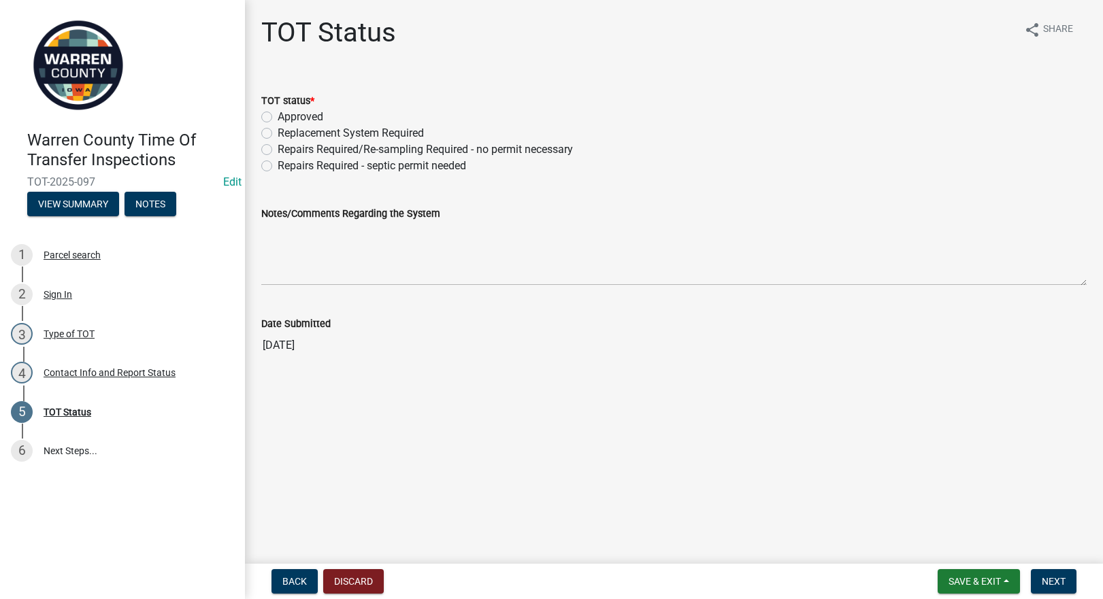
click at [278, 165] on label "Repairs Required - septic permit needed" at bounding box center [372, 166] width 188 height 16
click at [278, 165] on input "Repairs Required - septic permit needed" at bounding box center [282, 162] width 9 height 9
radio input "true"
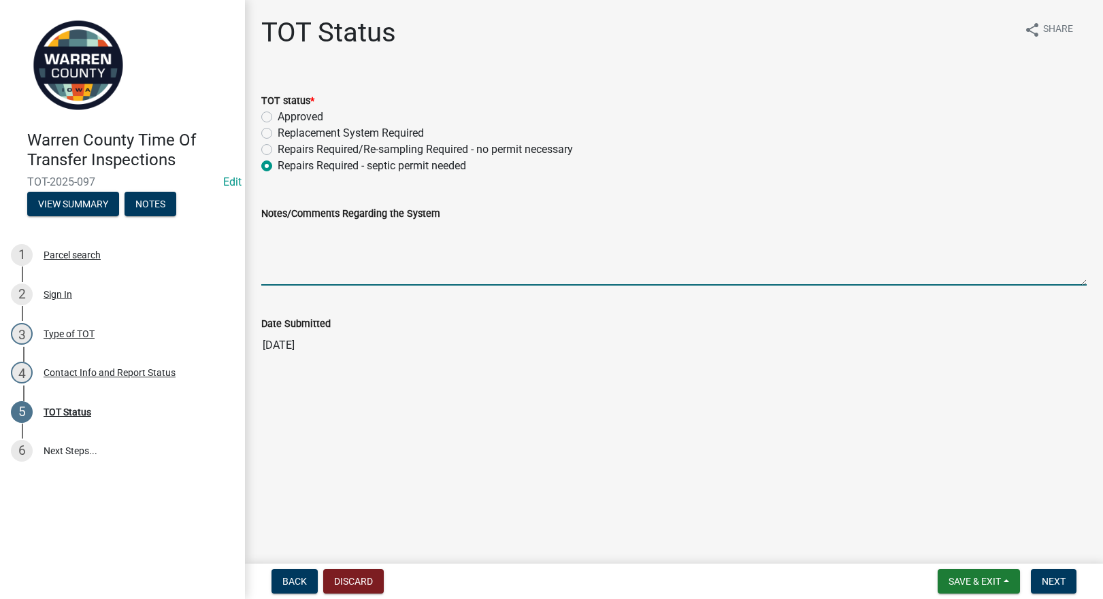
click at [295, 235] on textarea "Notes/Comments Regarding the System" at bounding box center [673, 254] width 825 height 64
paste textarea "New distribution box needs installed. Broken pipe before d-box needs repaired."
type textarea "New distribution box needs installed. Broken pipe before d-box needs repaired."
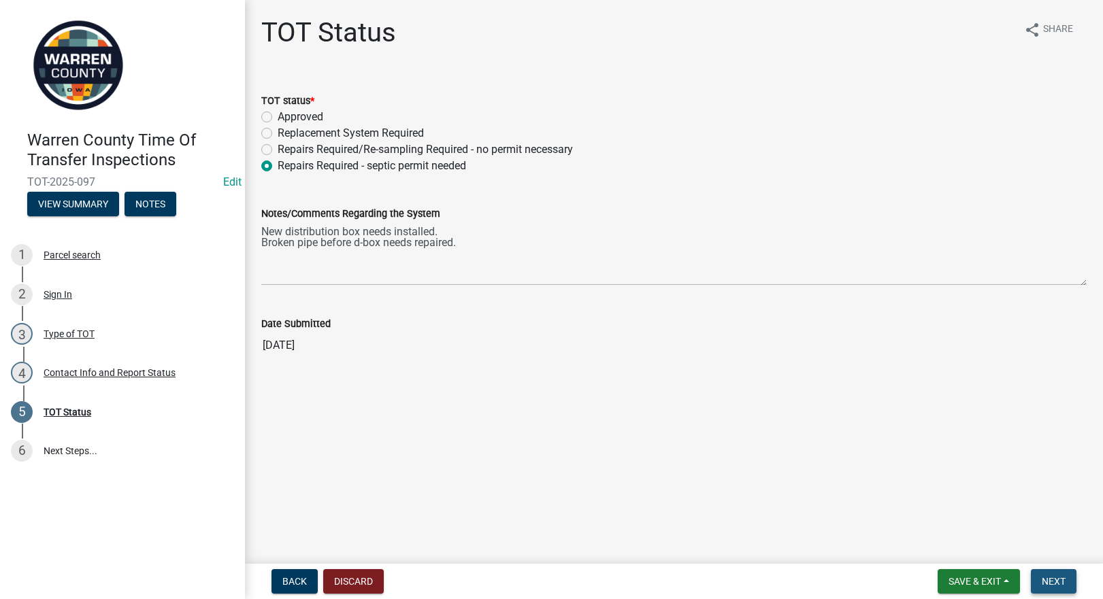
click at [1056, 578] on span "Next" at bounding box center [1054, 581] width 24 height 11
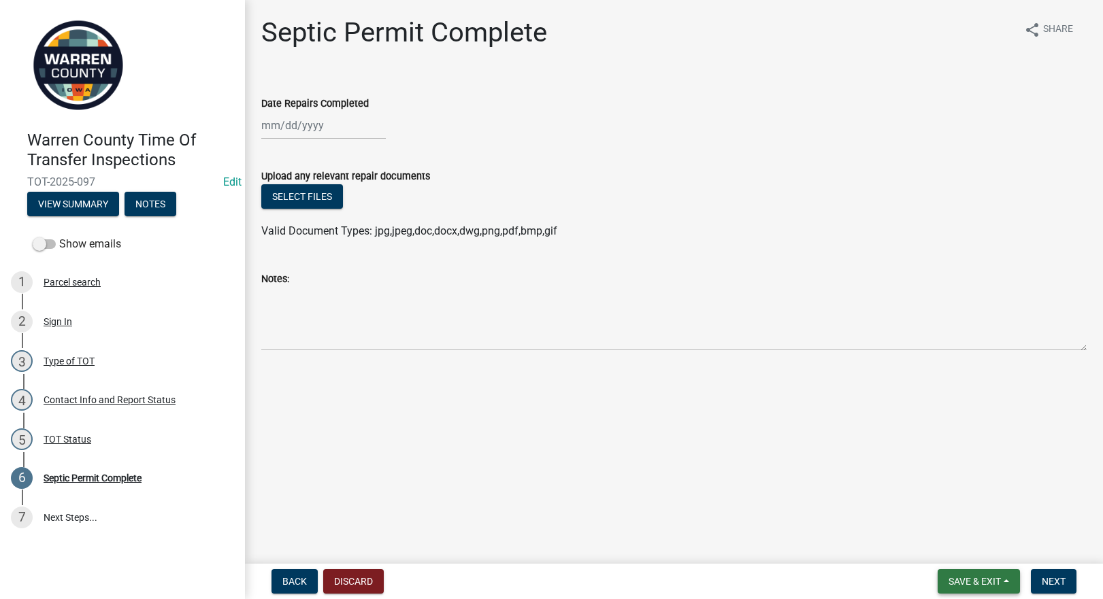
click at [970, 578] on span "Save & Exit" at bounding box center [975, 581] width 52 height 11
click at [959, 545] on button "Save & Exit" at bounding box center [965, 546] width 109 height 33
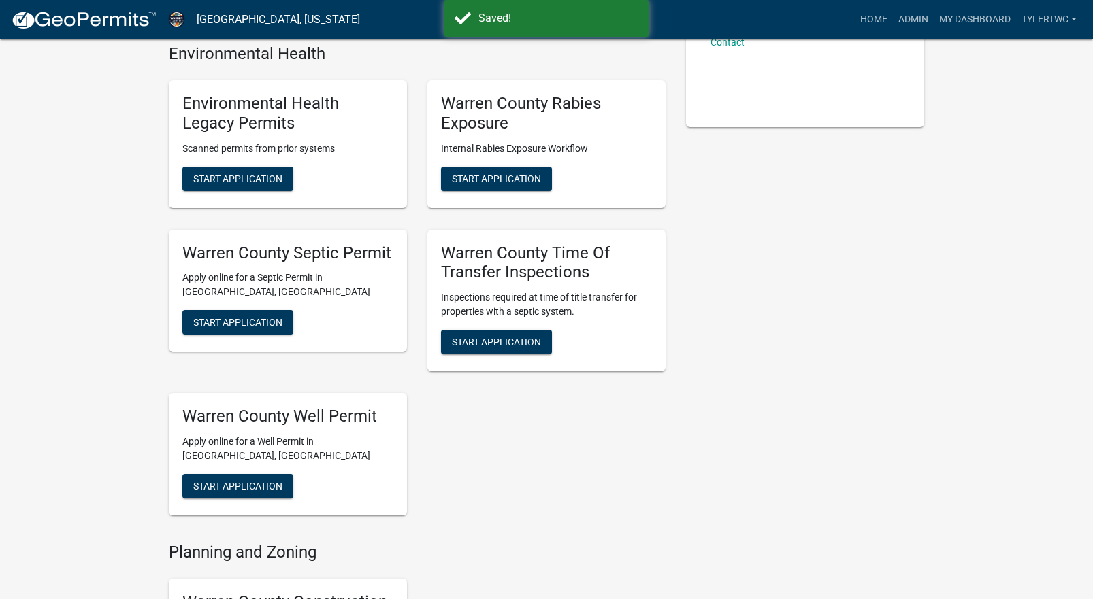
scroll to position [318, 0]
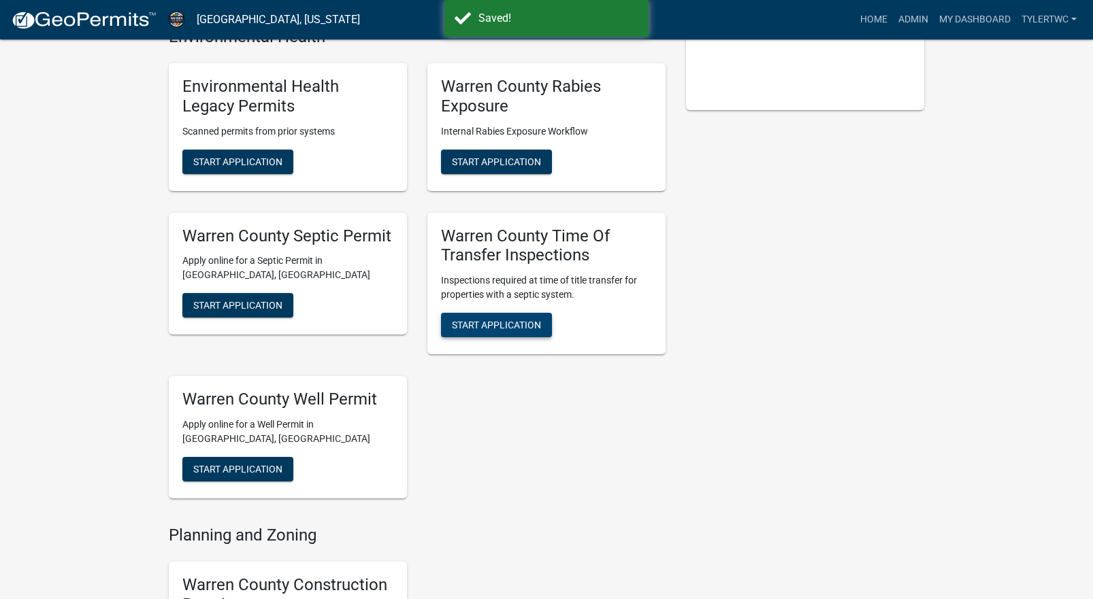
click at [493, 326] on span "Start Application" at bounding box center [496, 325] width 89 height 11
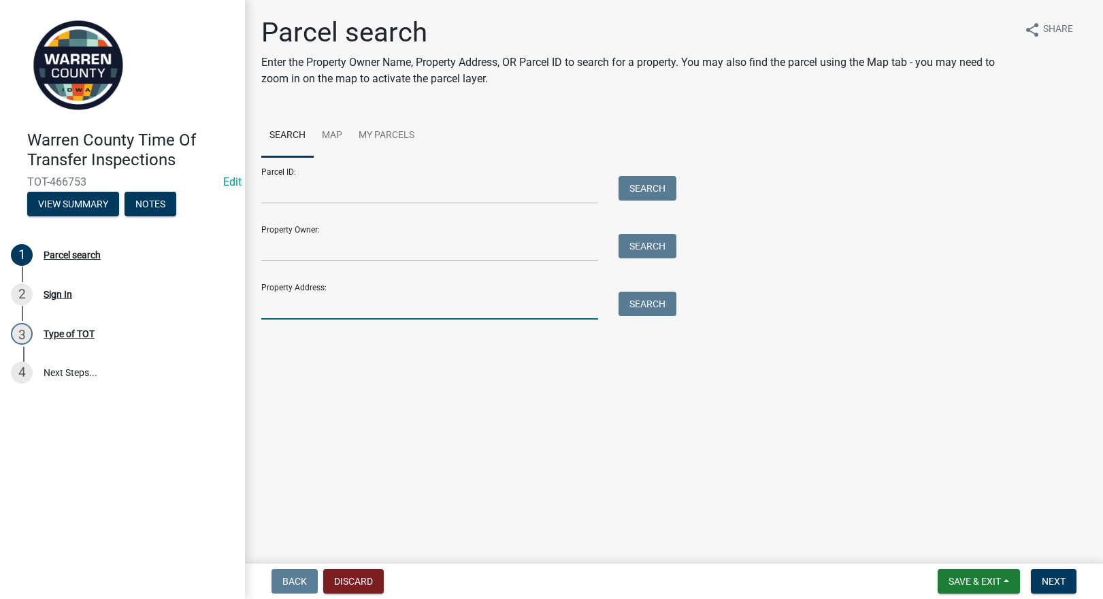
click at [360, 309] on input "Property Address:" at bounding box center [429, 306] width 337 height 28
click at [378, 305] on input "Property Address:" at bounding box center [429, 306] width 337 height 28
type input "12246"
click at [644, 308] on button "Search" at bounding box center [648, 304] width 58 height 24
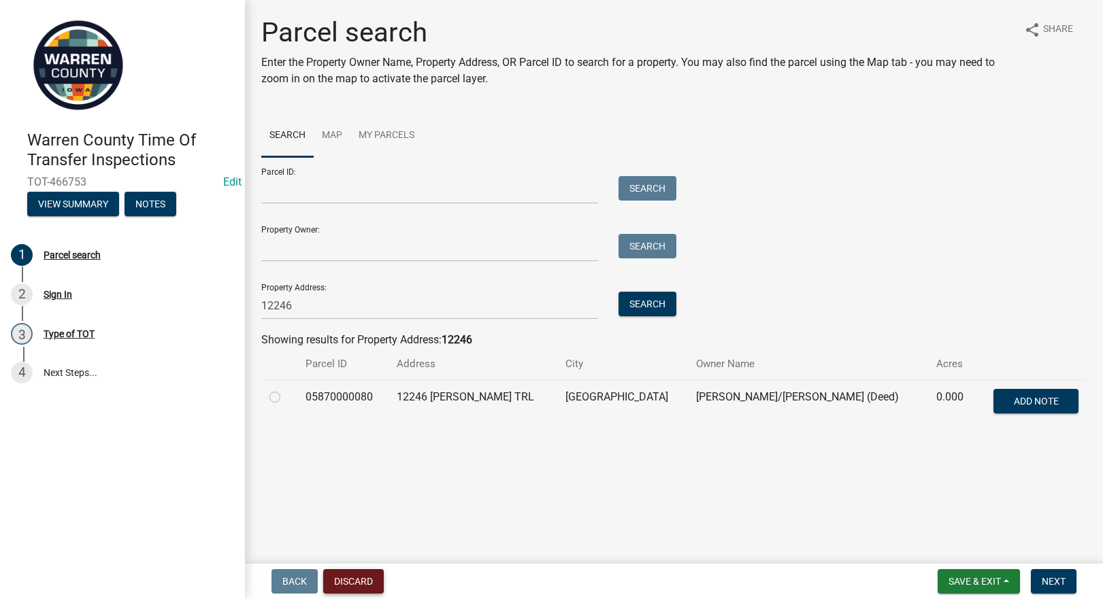
click at [384, 591] on button "Discard" at bounding box center [353, 582] width 61 height 24
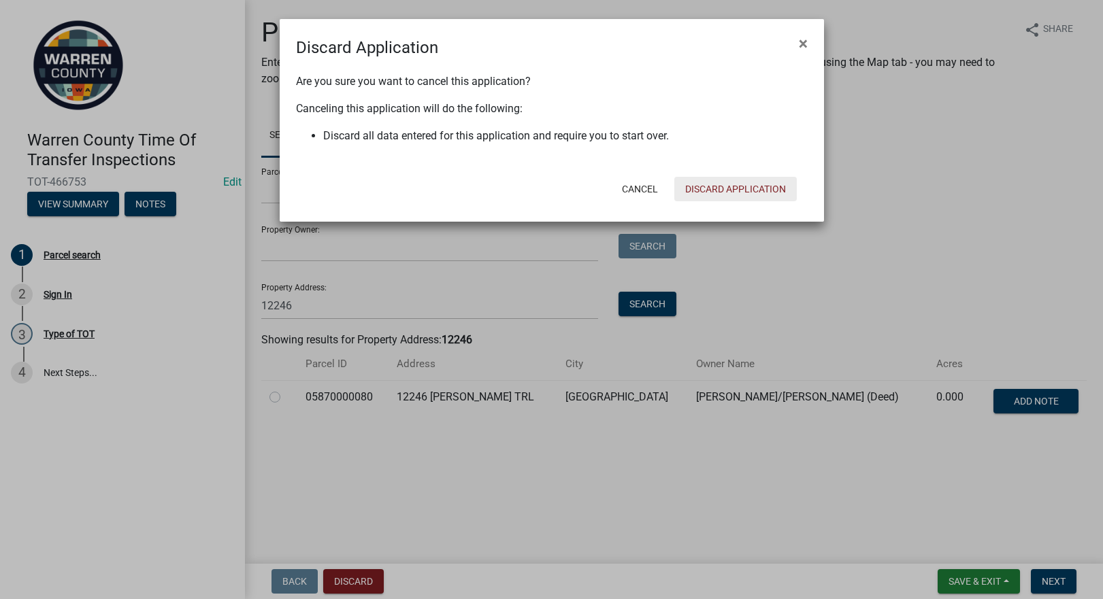
click at [742, 185] on button "Discard Application" at bounding box center [735, 189] width 122 height 24
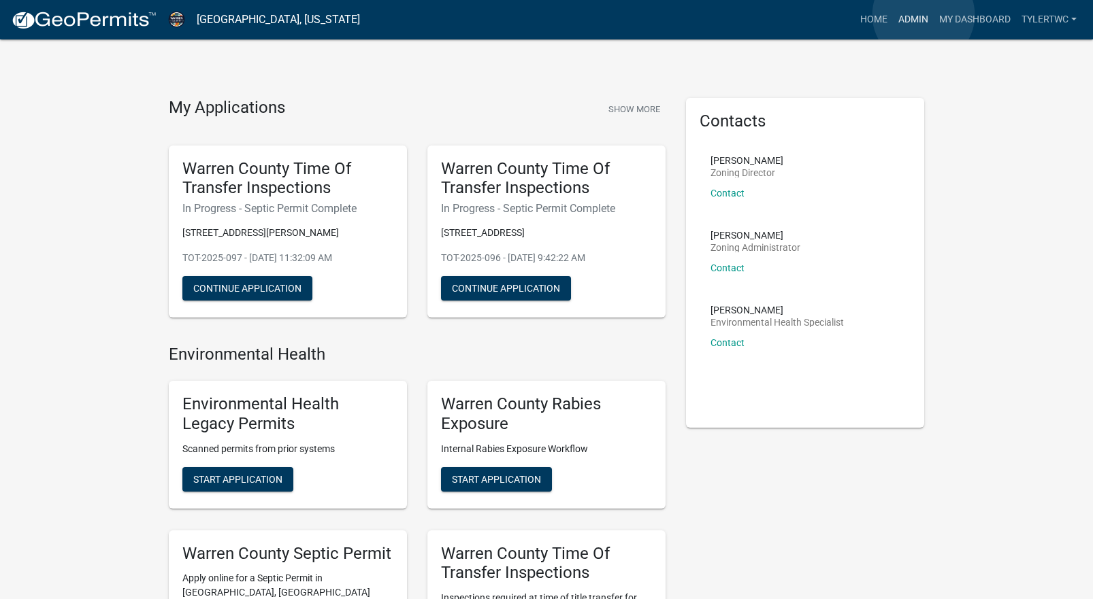
click at [923, 15] on link "Admin" at bounding box center [913, 20] width 41 height 26
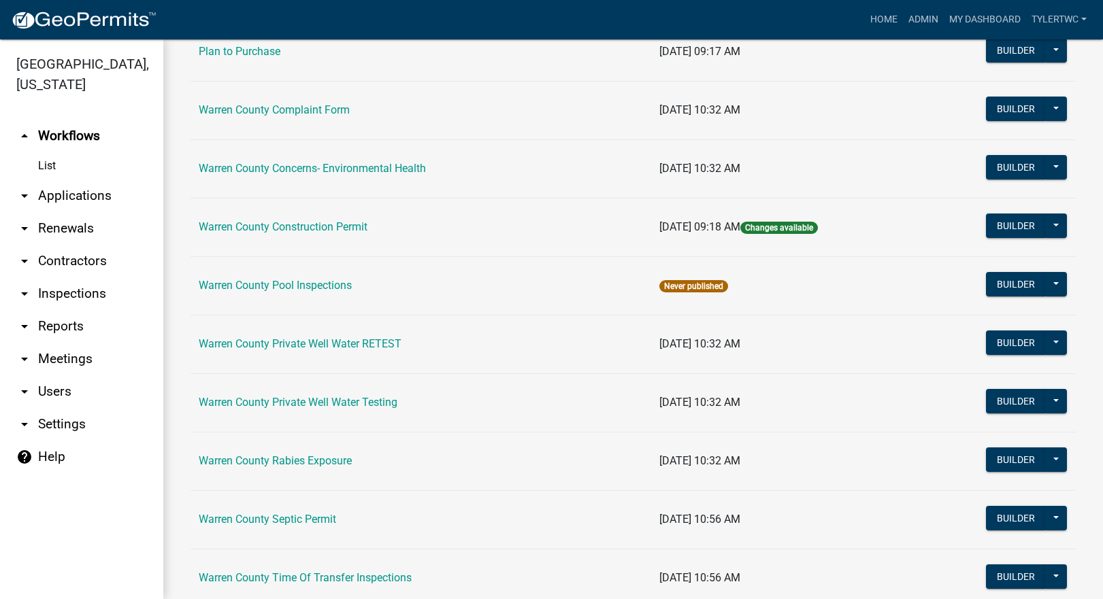
scroll to position [844, 0]
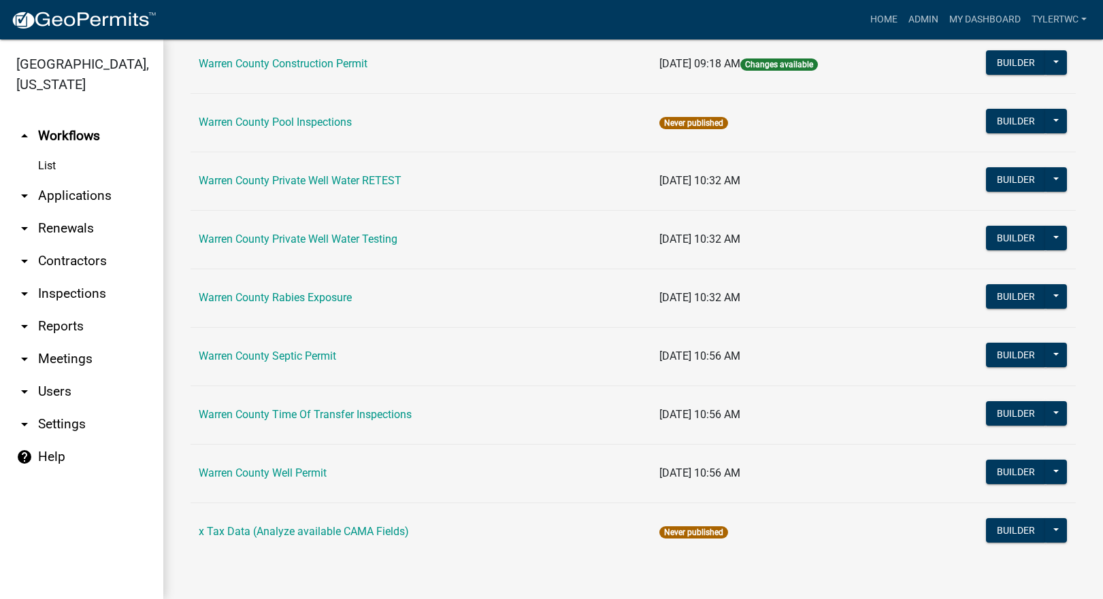
click at [328, 410] on link "Warren County Time Of Transfer Inspections" at bounding box center [305, 414] width 213 height 13
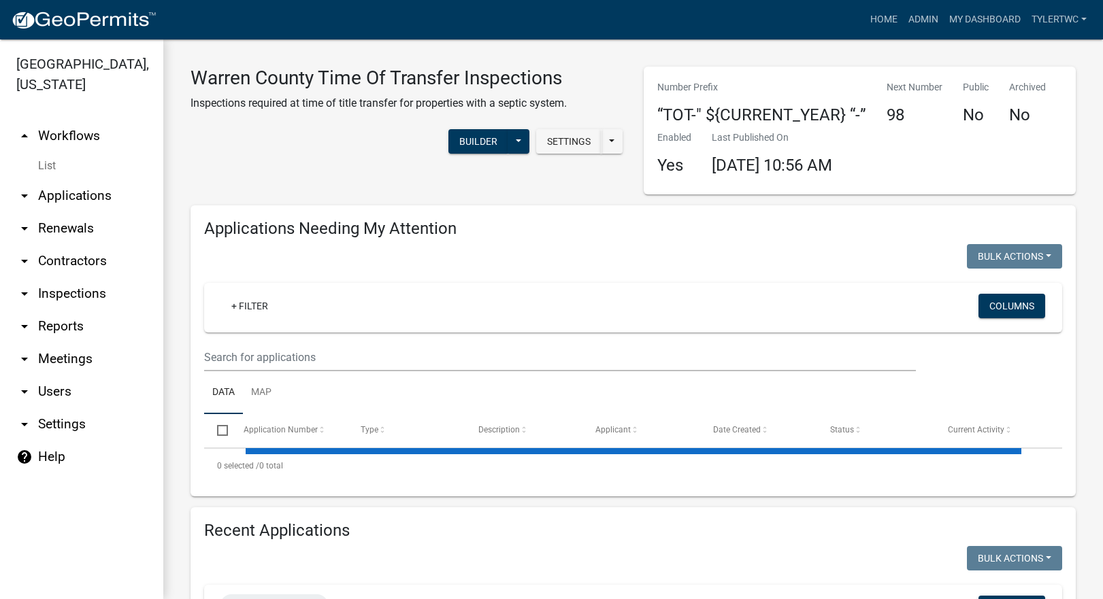
select select "2: 50"
select select "3: 100"
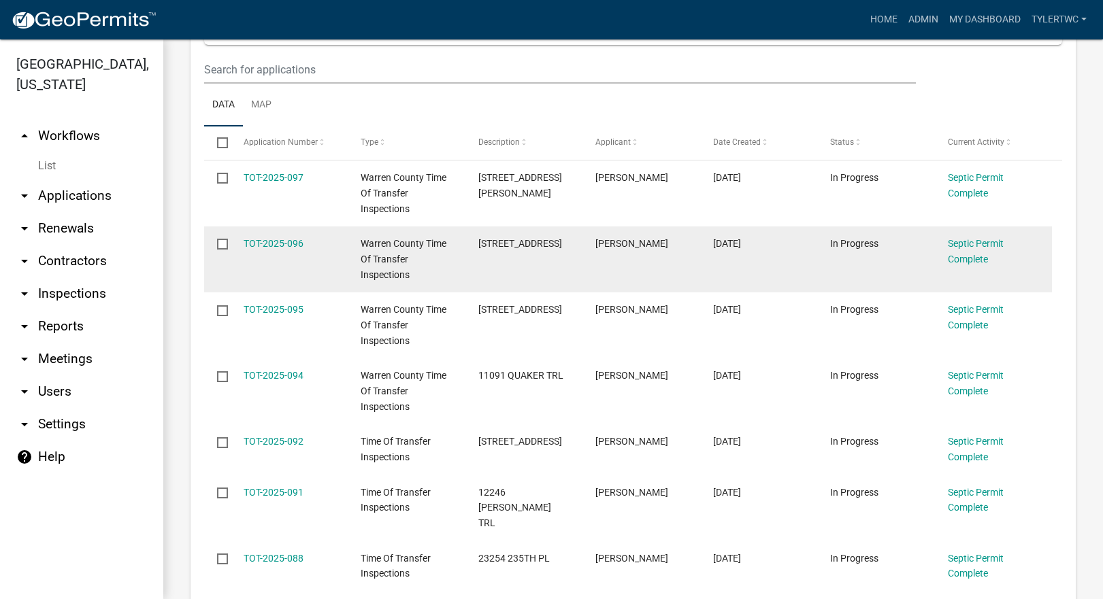
scroll to position [318, 0]
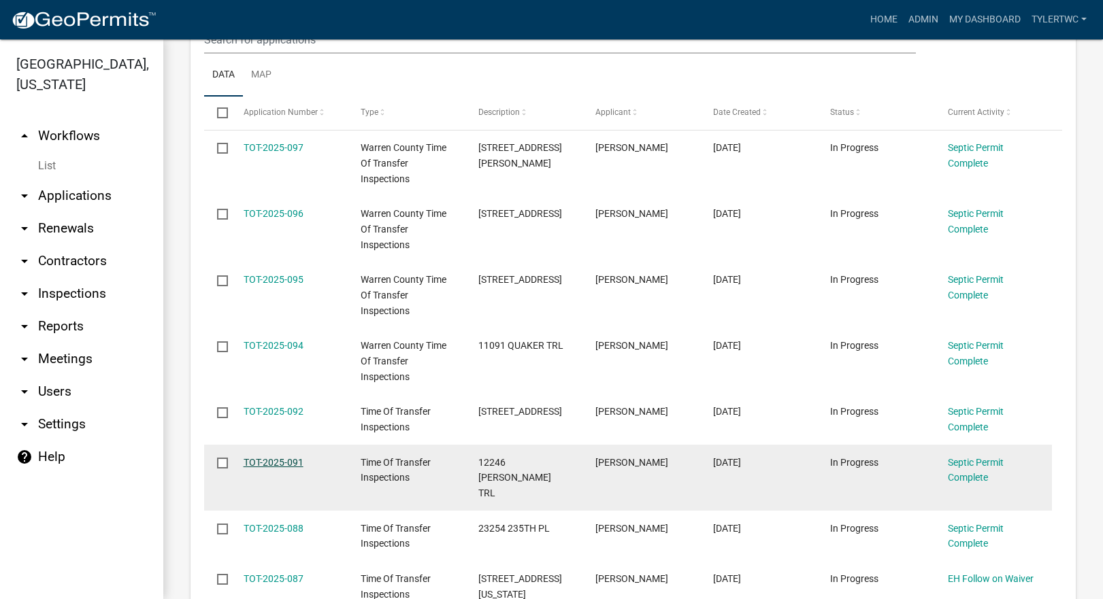
click at [261, 461] on link "TOT-2025-091" at bounding box center [274, 462] width 60 height 11
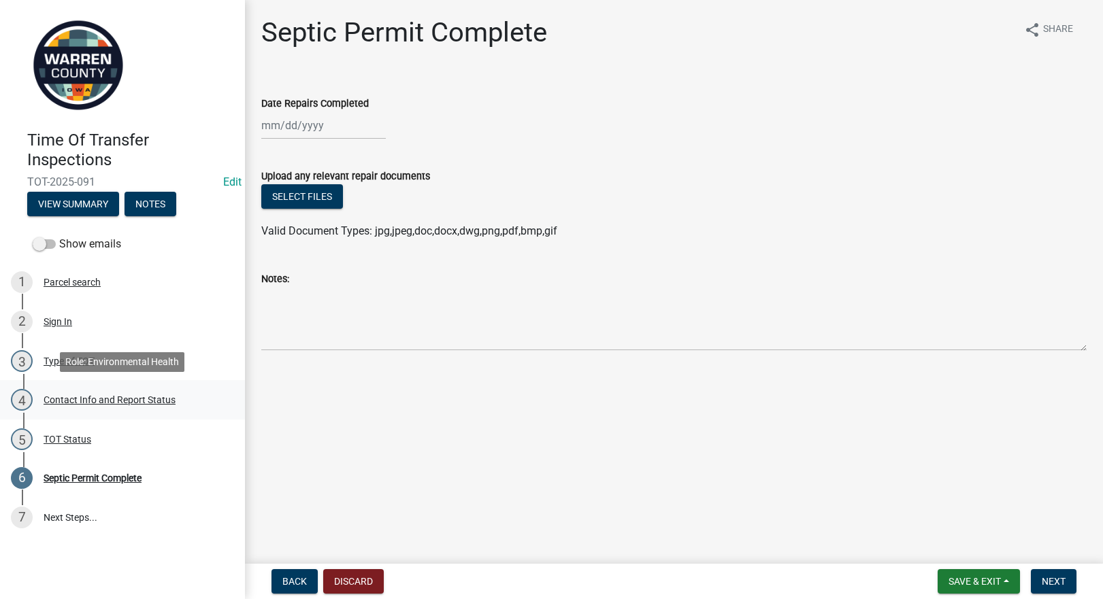
click at [74, 399] on div "Contact Info and Report Status" at bounding box center [110, 400] width 132 height 10
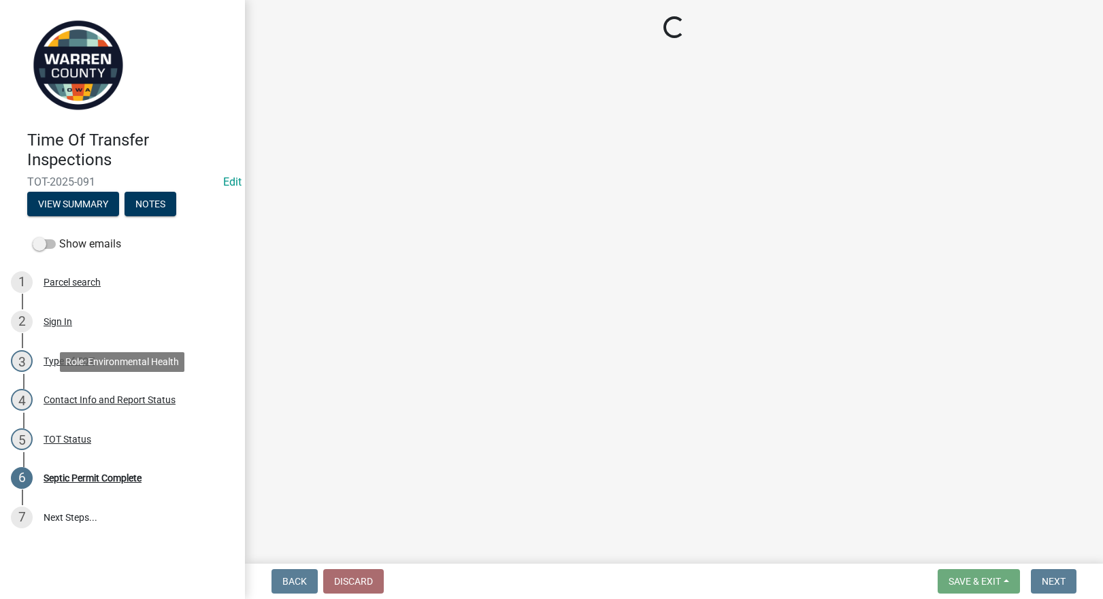
select select "56806644-be9b-4ef7-a674-ffe9911d6036"
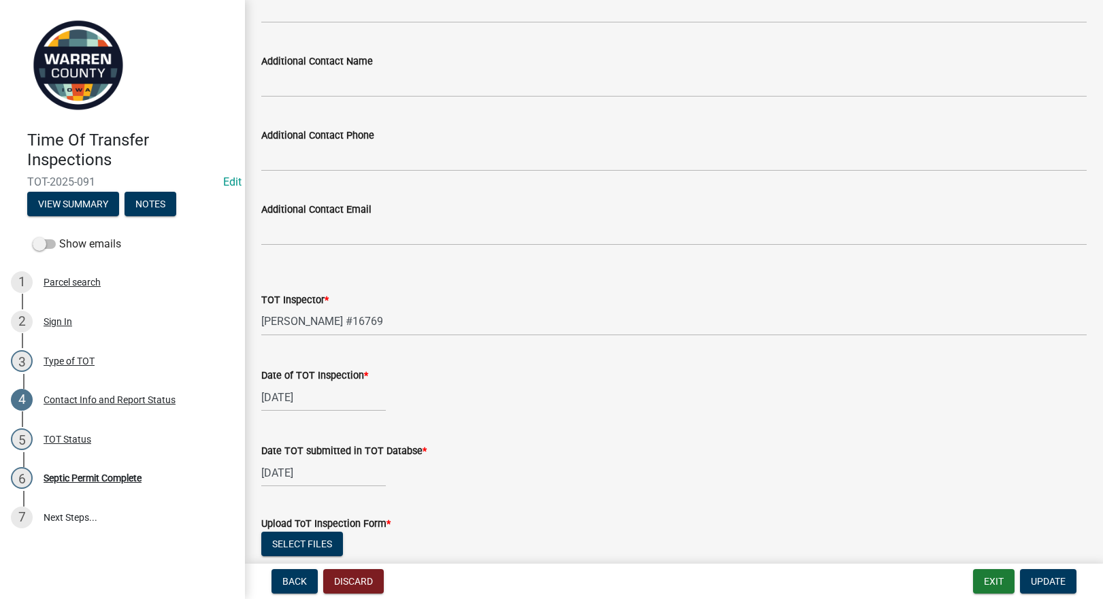
scroll to position [1270, 0]
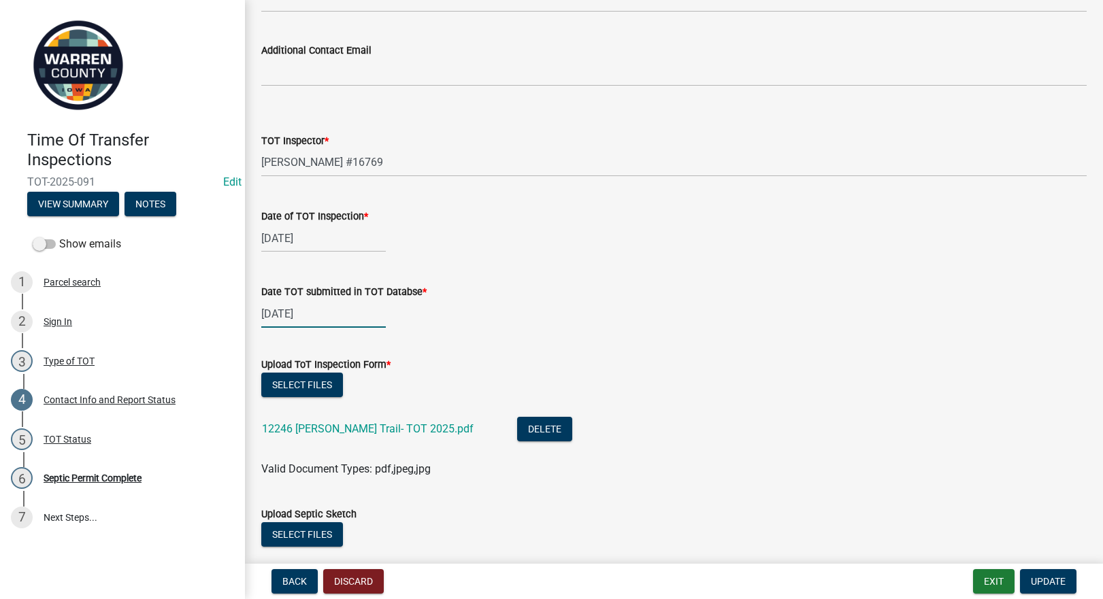
click at [291, 317] on div "[DATE]" at bounding box center [323, 314] width 125 height 28
select select "7"
select select "2025"
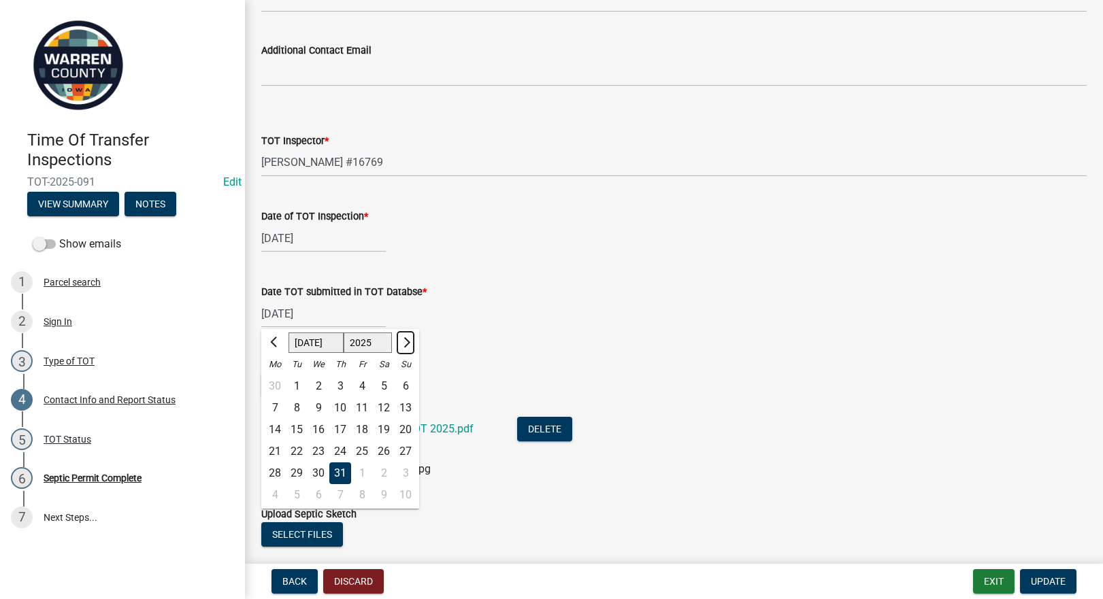
click at [404, 339] on span "Next month" at bounding box center [405, 343] width 10 height 10
select select "8"
click at [293, 446] on div "19" at bounding box center [297, 452] width 22 height 22
type input "[DATE]"
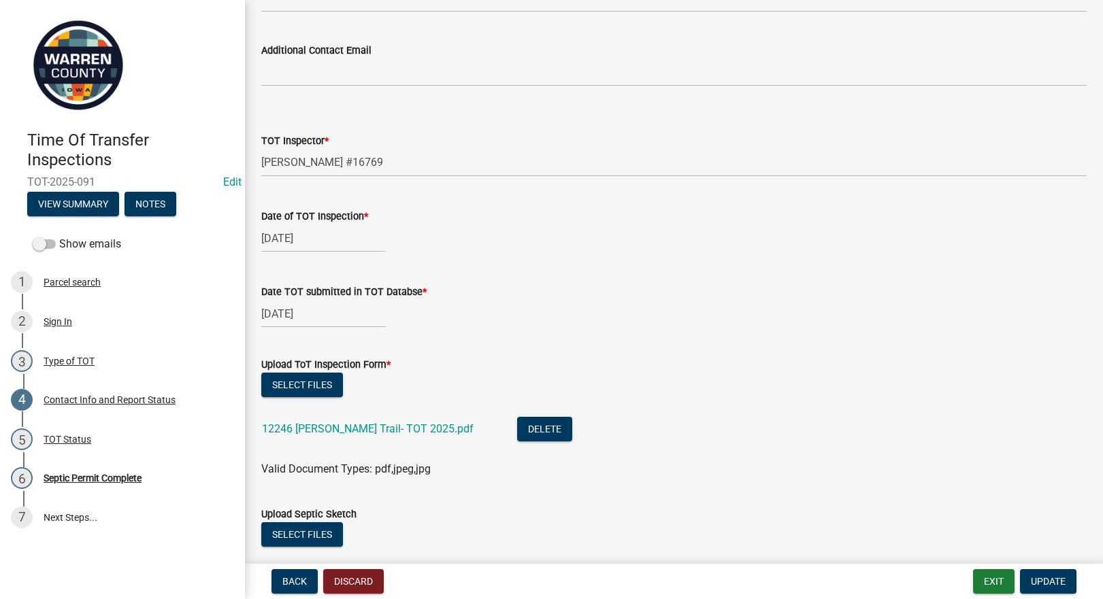
click at [605, 317] on div "[DATE]" at bounding box center [673, 314] width 825 height 28
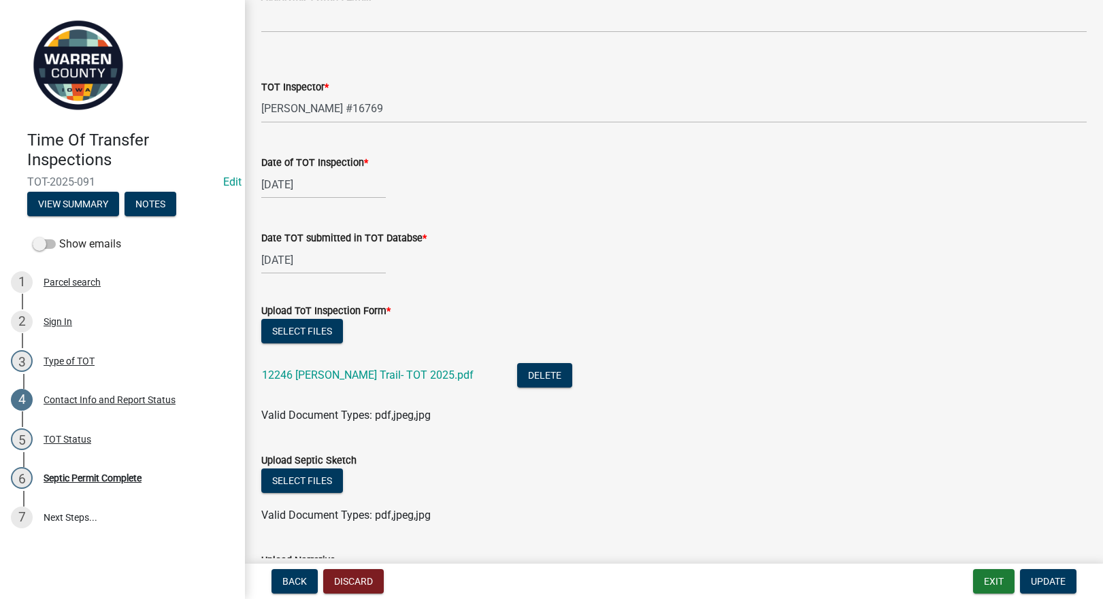
scroll to position [1429, 0]
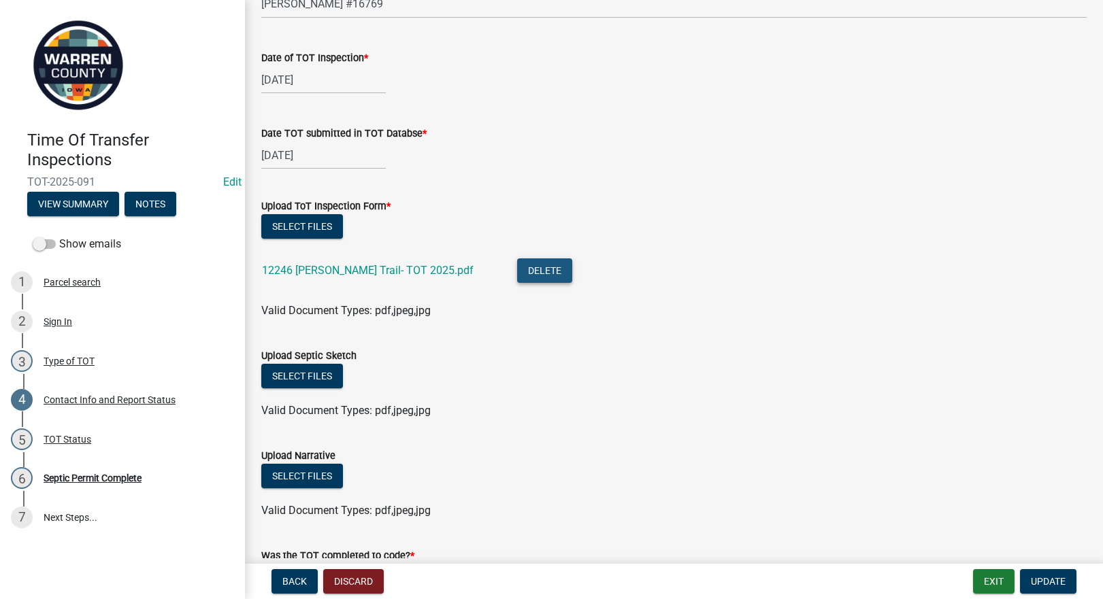
click at [517, 276] on button "Delete" at bounding box center [544, 271] width 55 height 24
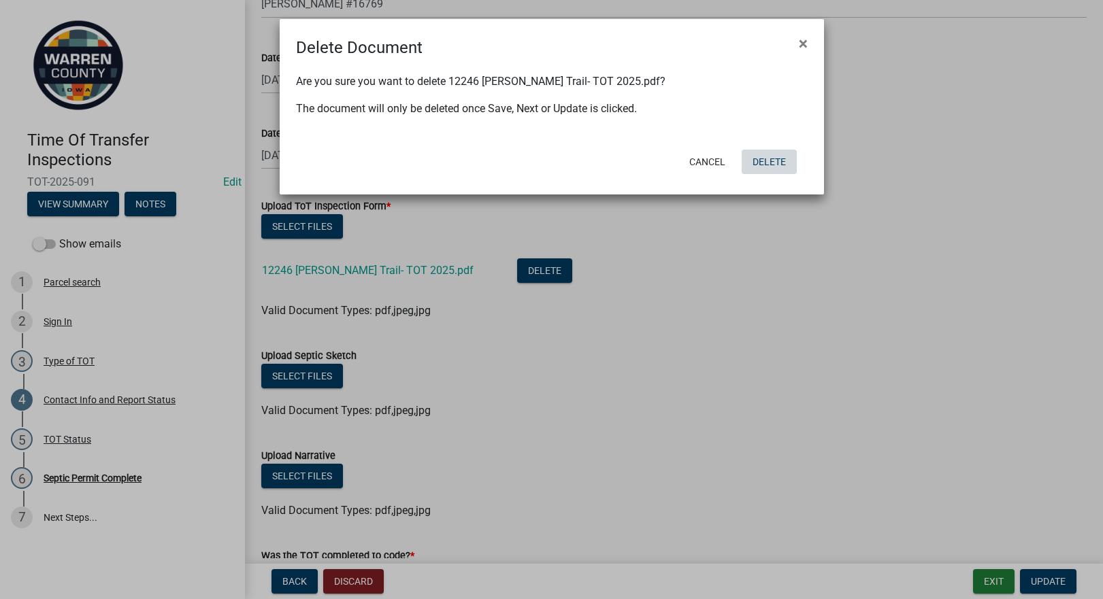
click at [774, 160] on button "Delete" at bounding box center [769, 162] width 55 height 24
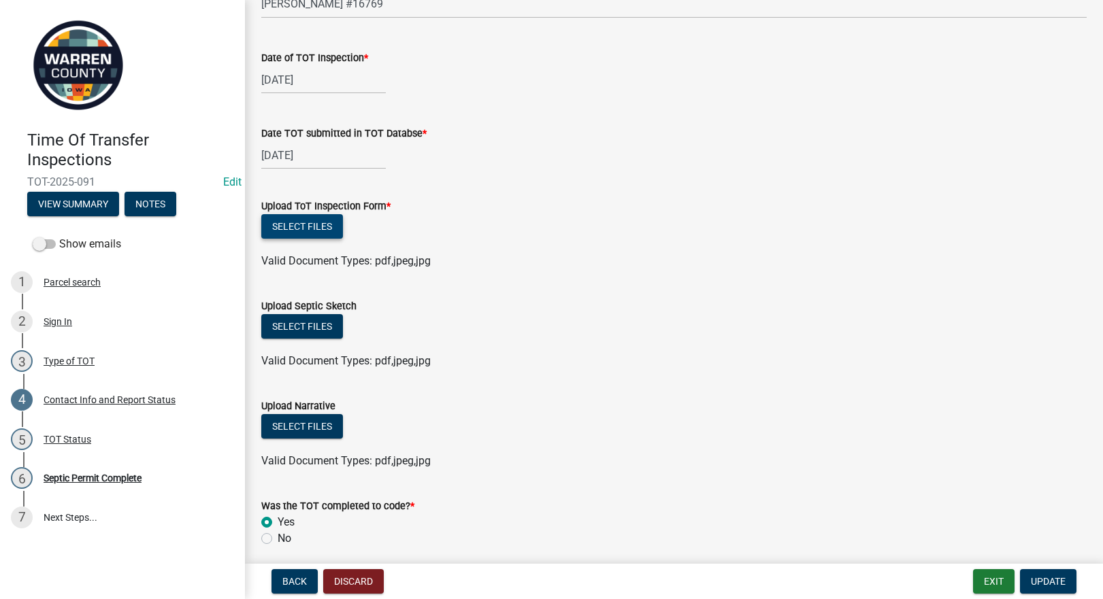
click at [296, 221] on button "Select files" at bounding box center [302, 226] width 82 height 24
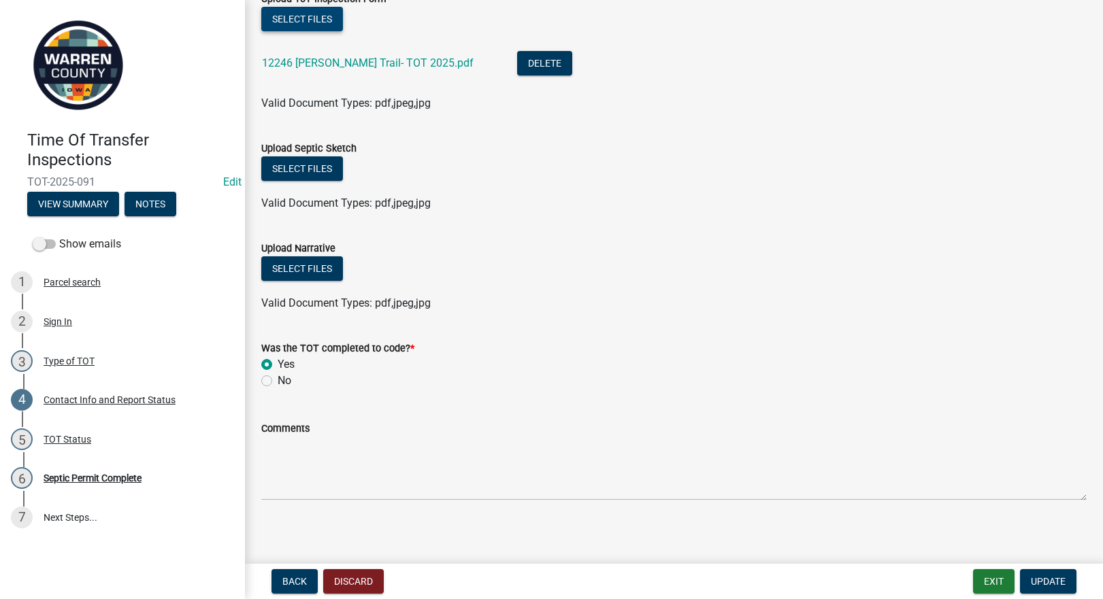
scroll to position [1643, 0]
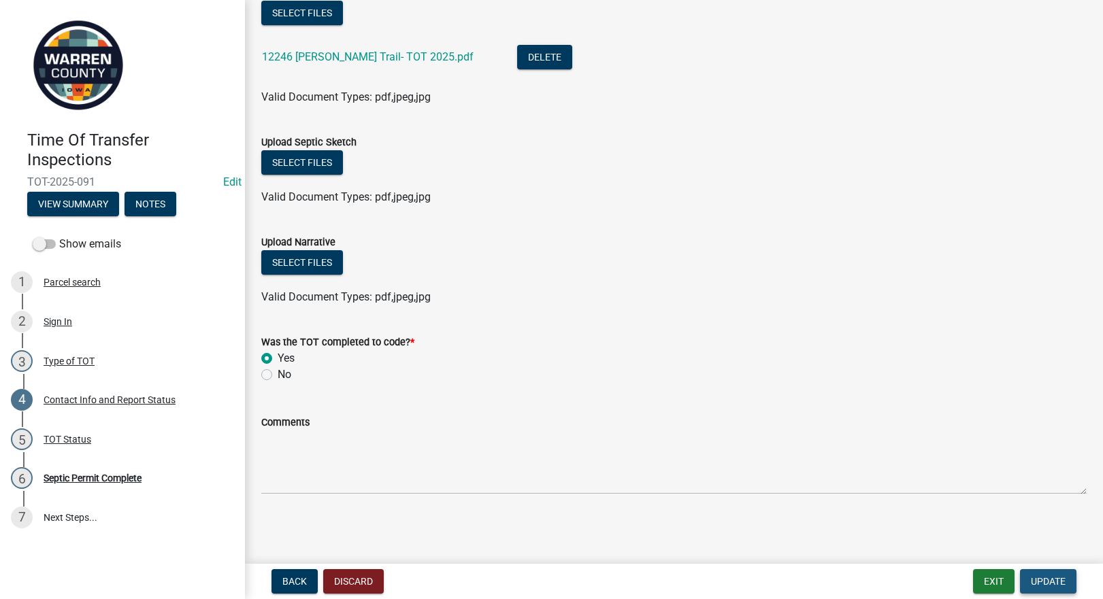
click at [1055, 587] on span "Update" at bounding box center [1048, 581] width 35 height 11
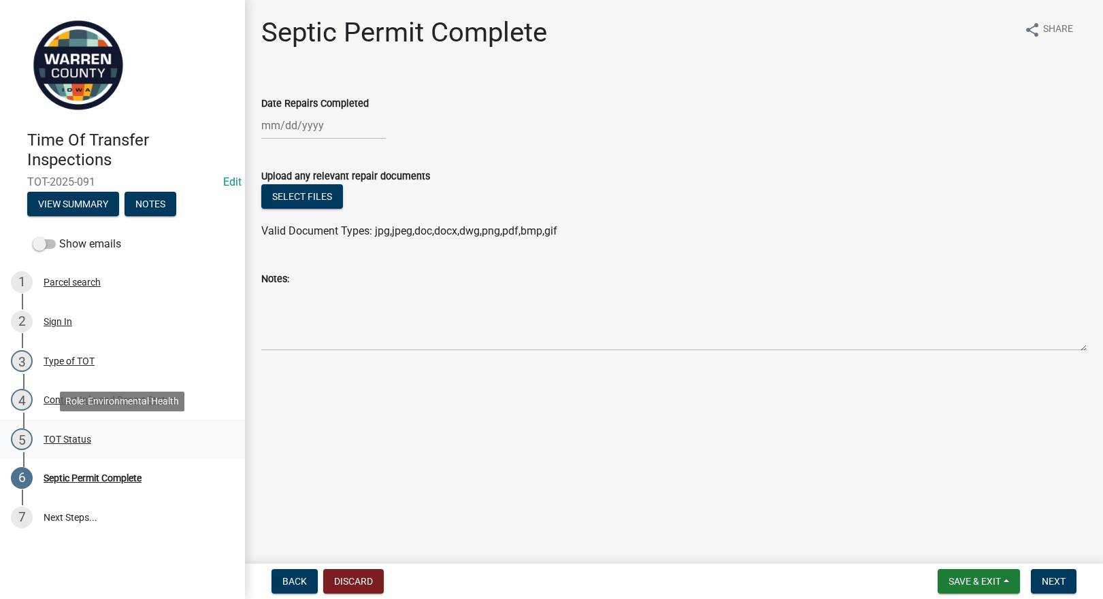
click at [57, 443] on div "TOT Status" at bounding box center [68, 440] width 48 height 10
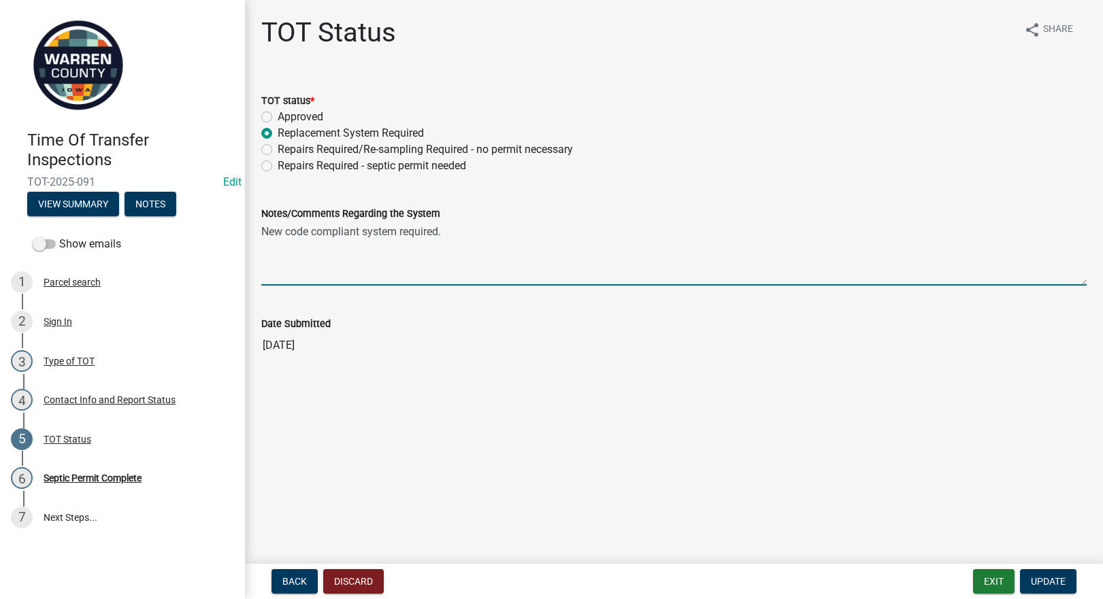
click at [509, 237] on textarea "New code compliant system required." at bounding box center [673, 254] width 825 height 64
click at [511, 233] on textarea "New code compliant system required." at bounding box center [673, 254] width 825 height 64
click at [559, 235] on textarea "New code compliant system required. New tanks need installed. D-box is not wate…" at bounding box center [673, 254] width 825 height 64
drag, startPoint x: 669, startPoint y: 236, endPoint x: 445, endPoint y: 236, distance: 223.9
click at [445, 237] on textarea "New code compliant system required. New tanks need installed. D-box is not wate…" at bounding box center [673, 254] width 825 height 64
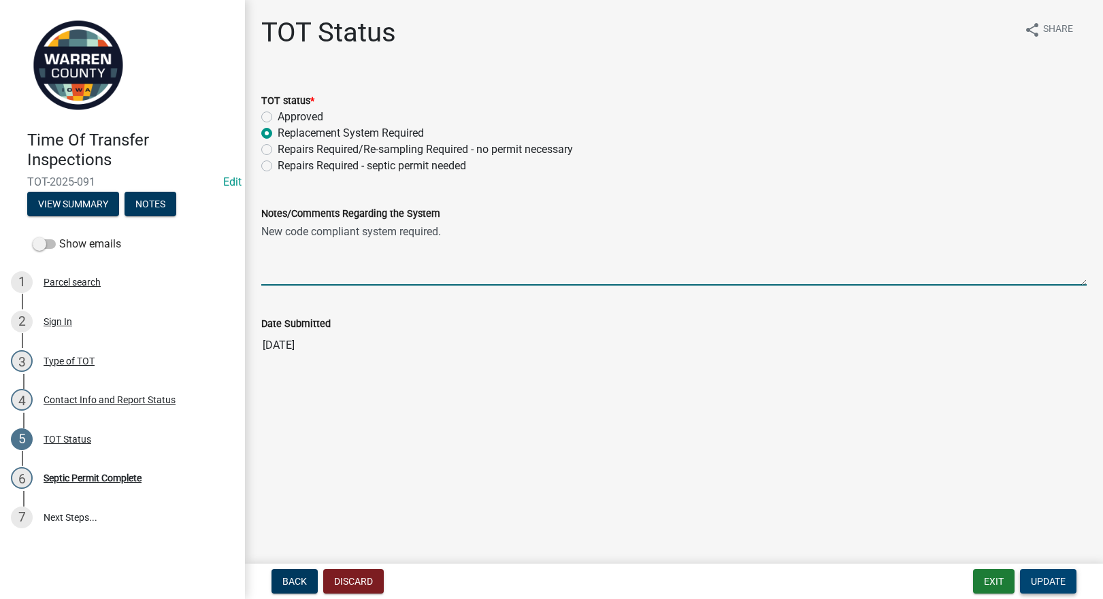
type textarea "New code compliant system required."
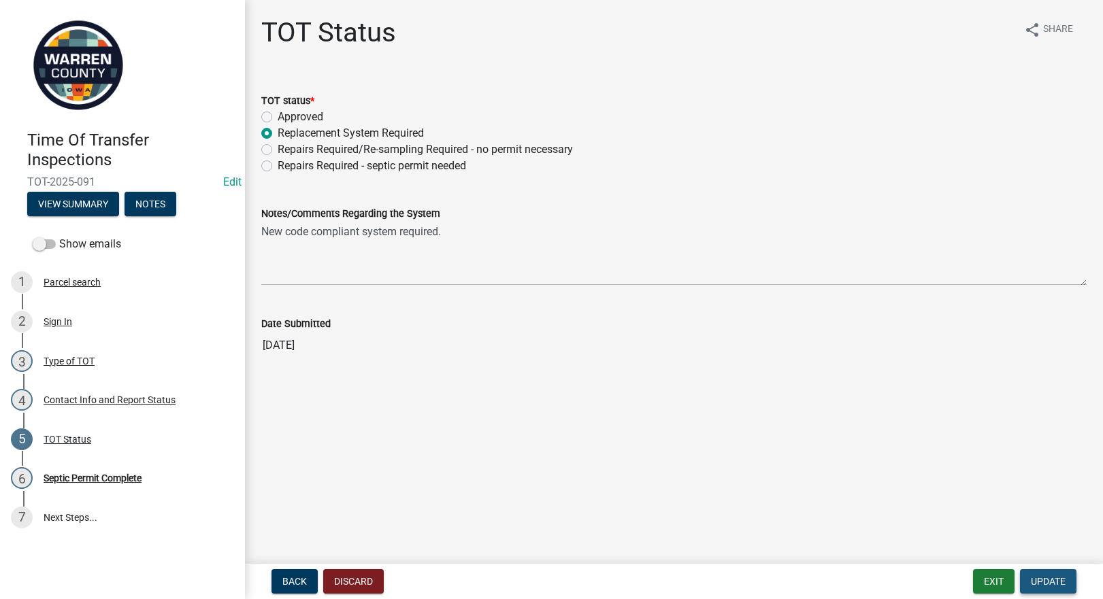
click at [1045, 577] on span "Update" at bounding box center [1048, 581] width 35 height 11
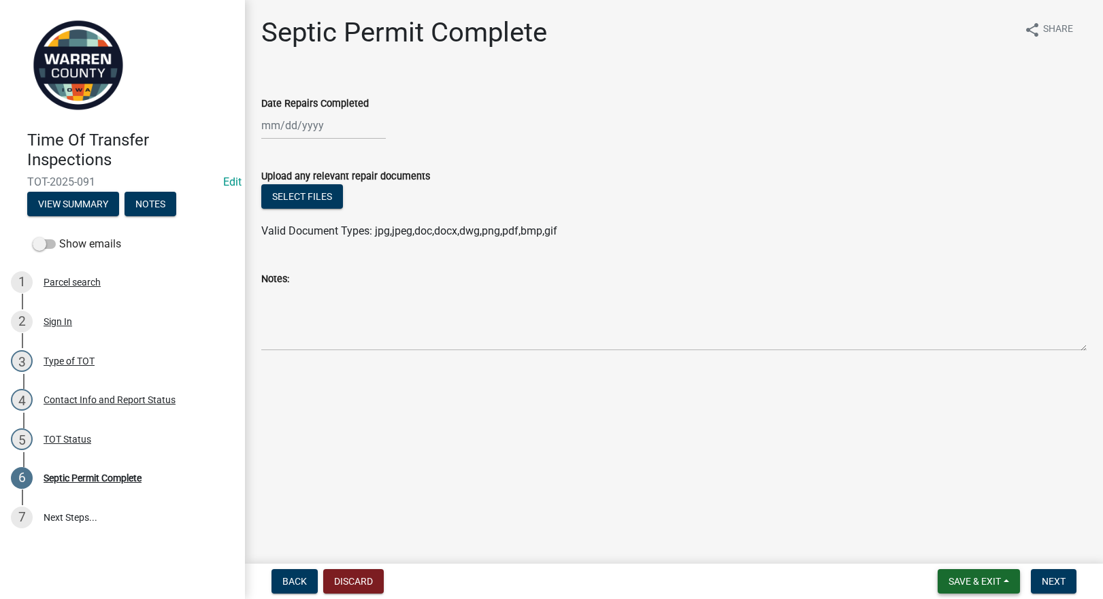
click at [974, 581] on span "Save & Exit" at bounding box center [975, 581] width 52 height 11
click at [940, 543] on button "Save & Exit" at bounding box center [965, 546] width 109 height 33
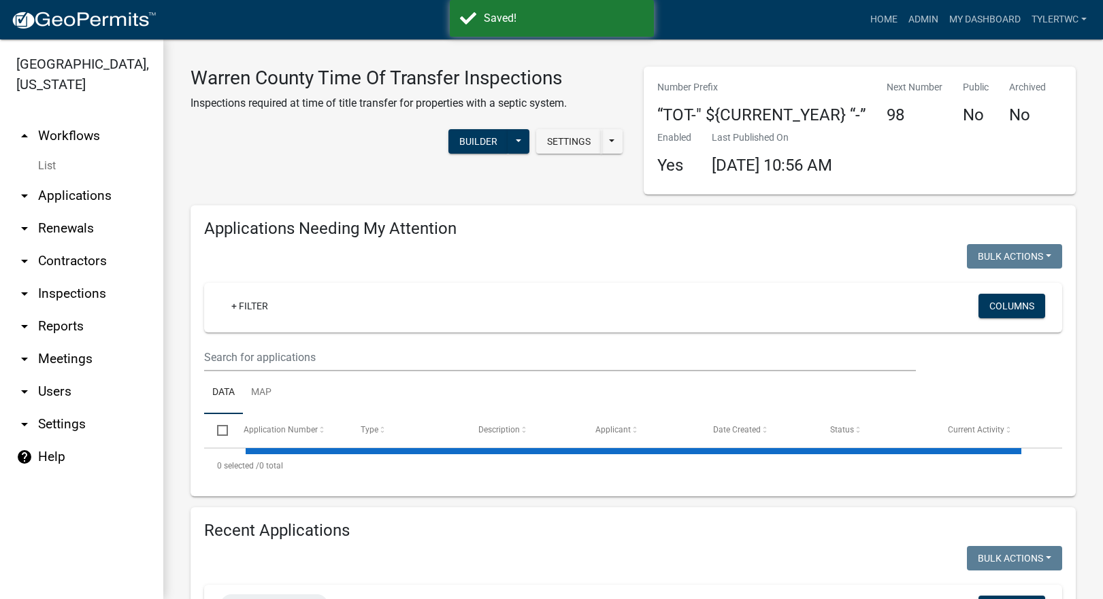
select select "2: 50"
select select "3: 100"
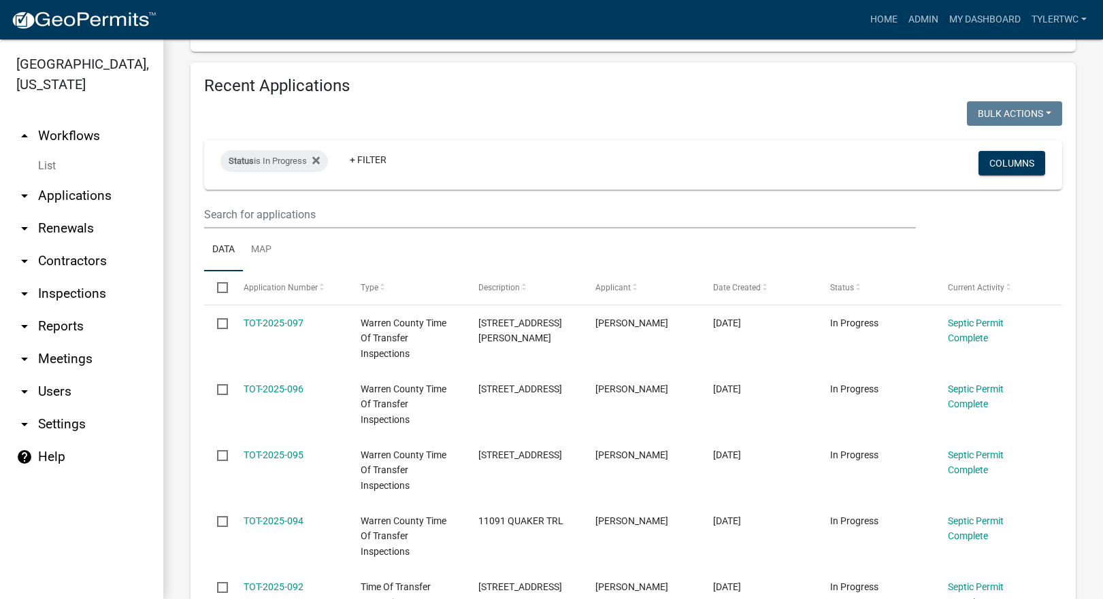
scroll to position [1587, 0]
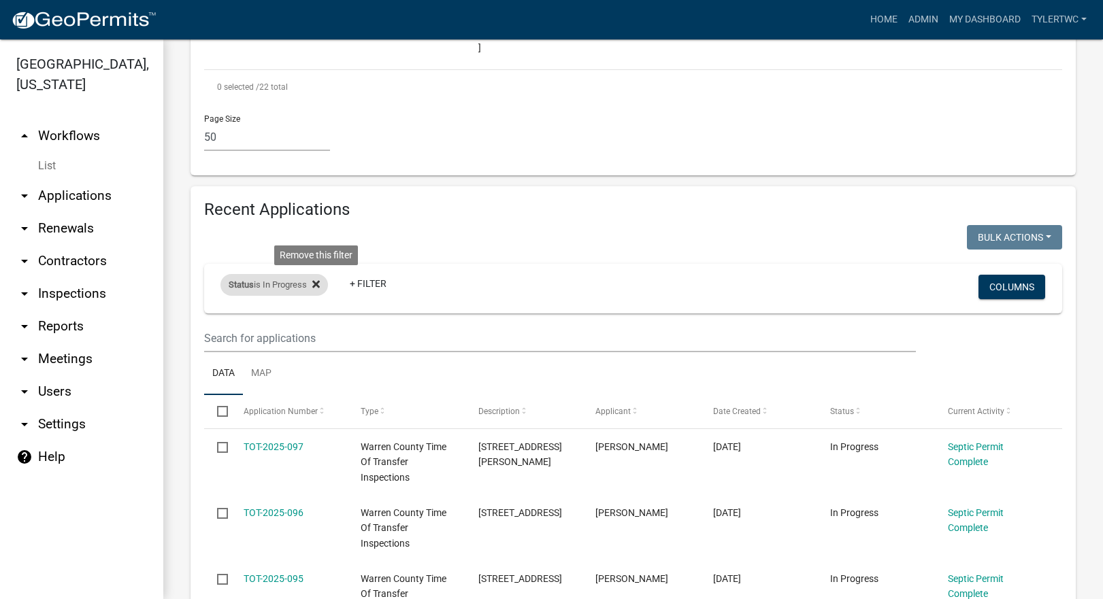
click at [318, 279] on icon at bounding box center [315, 284] width 7 height 11
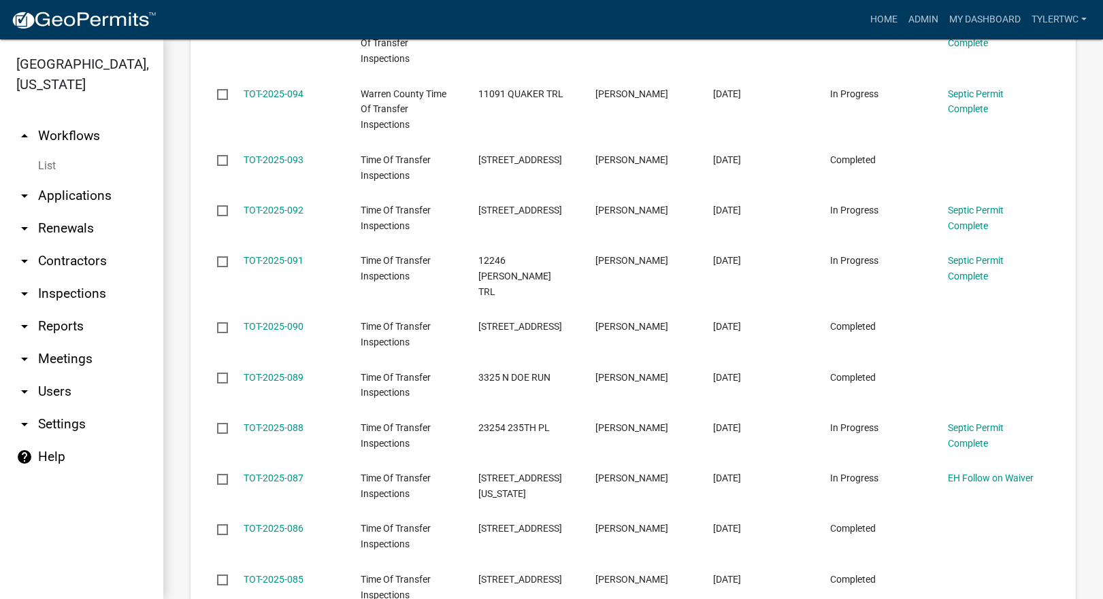
scroll to position [1905, 0]
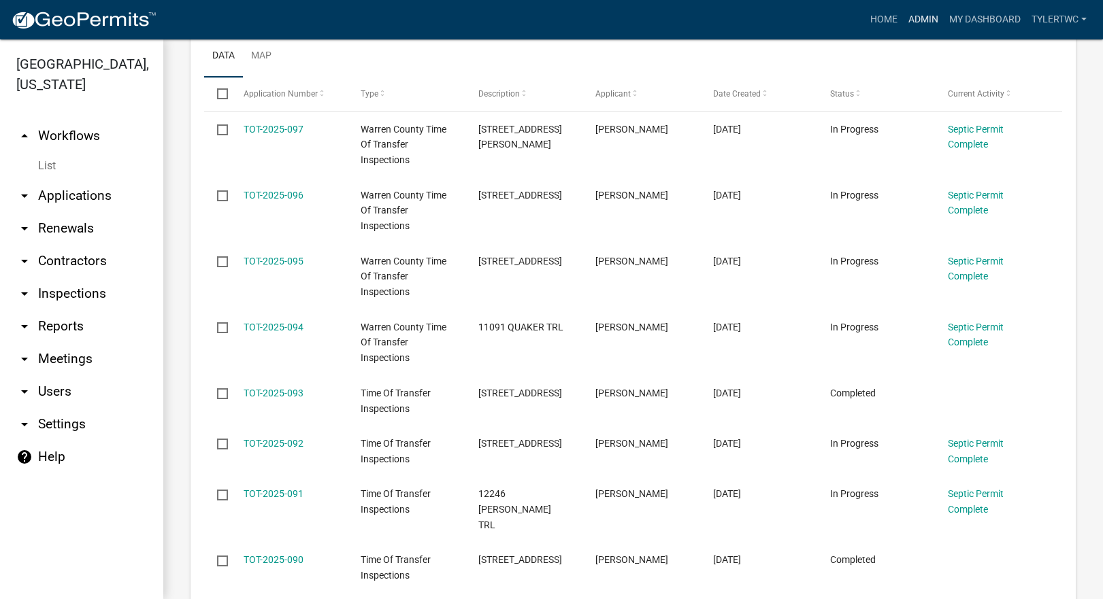
click at [917, 17] on link "Admin" at bounding box center [923, 20] width 41 height 26
